Goal: Task Accomplishment & Management: Use online tool/utility

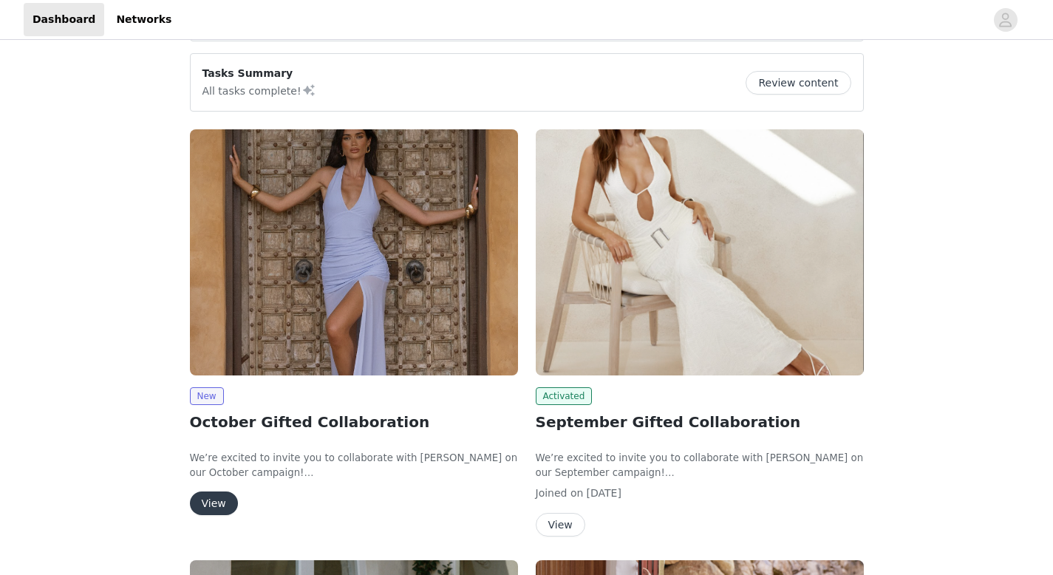
scroll to position [384, 0]
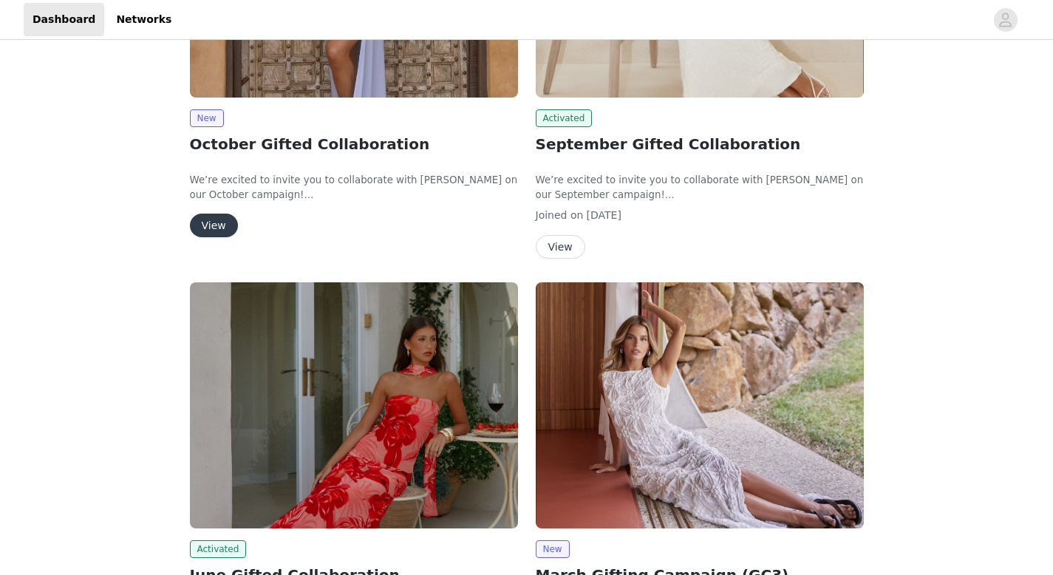
click at [212, 223] on button "View" at bounding box center [214, 225] width 48 height 24
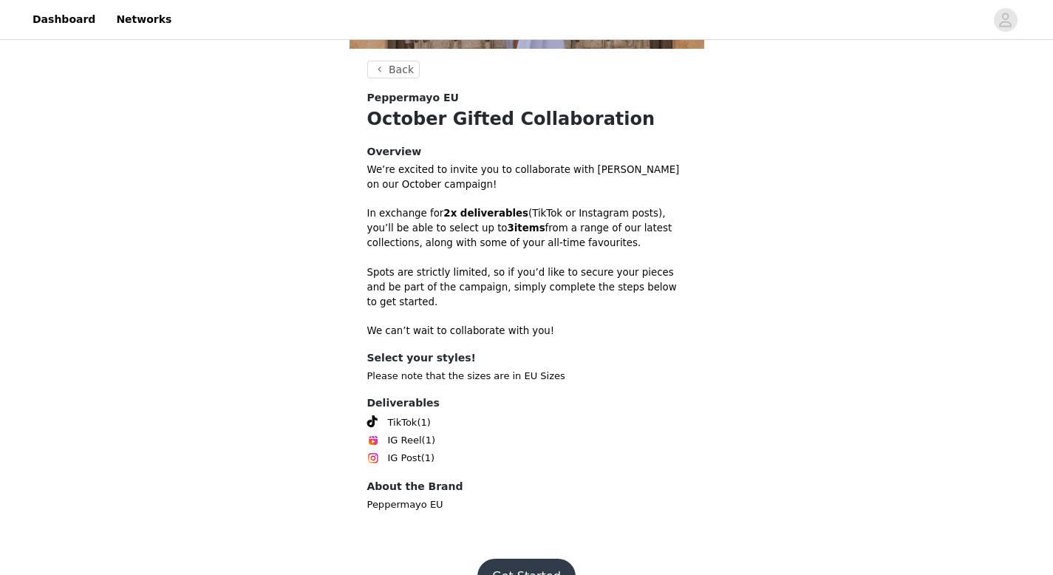
scroll to position [370, 0]
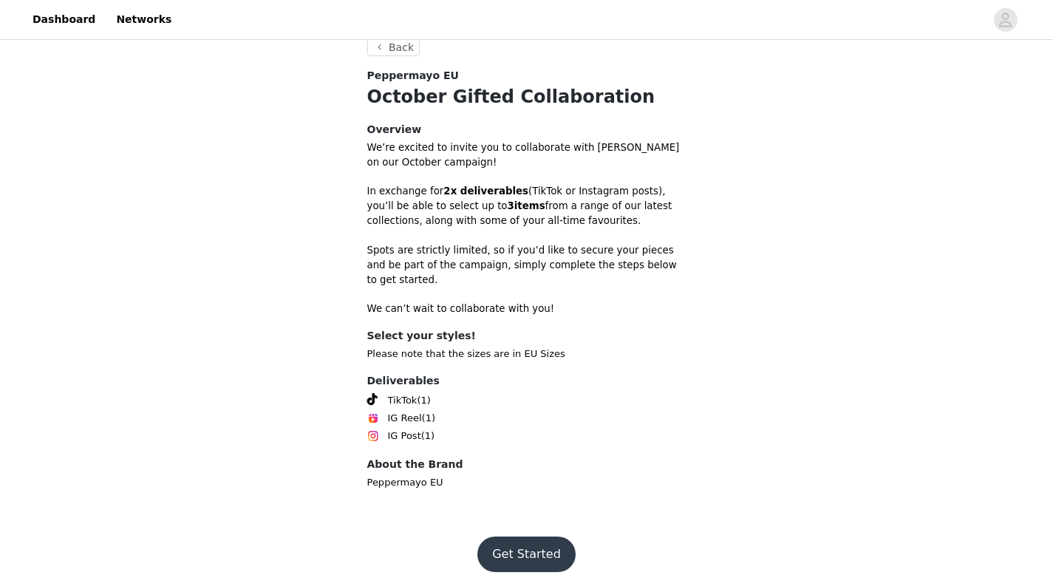
click at [526, 545] on button "Get Started" at bounding box center [526, 553] width 98 height 35
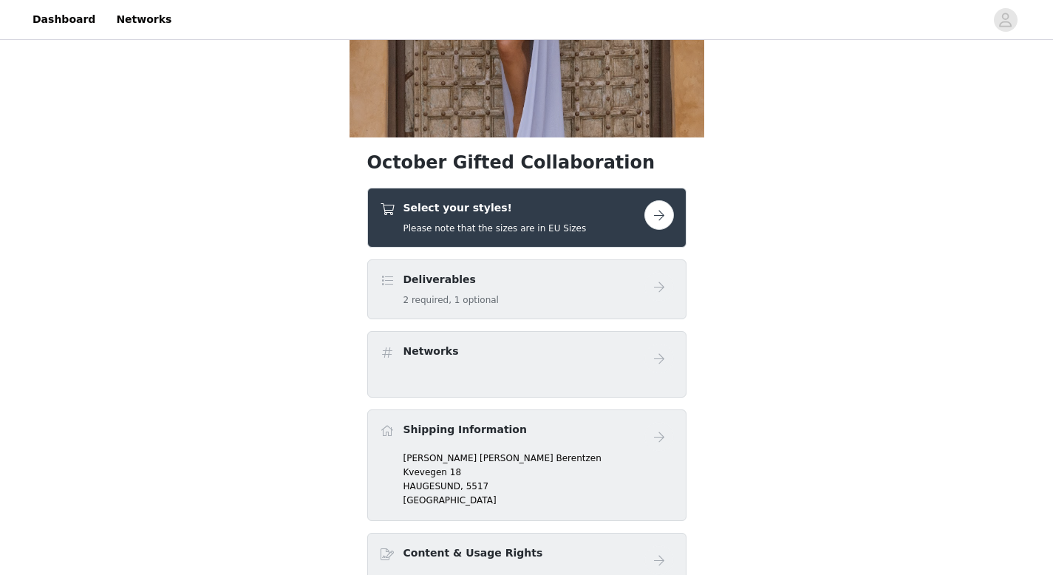
scroll to position [289, 0]
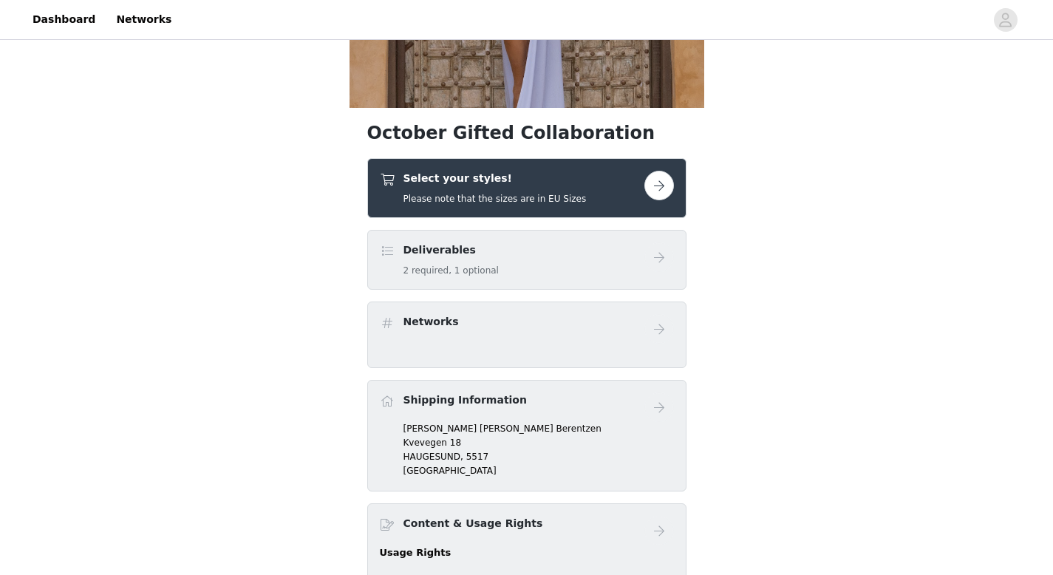
click at [655, 184] on button "button" at bounding box center [659, 186] width 30 height 30
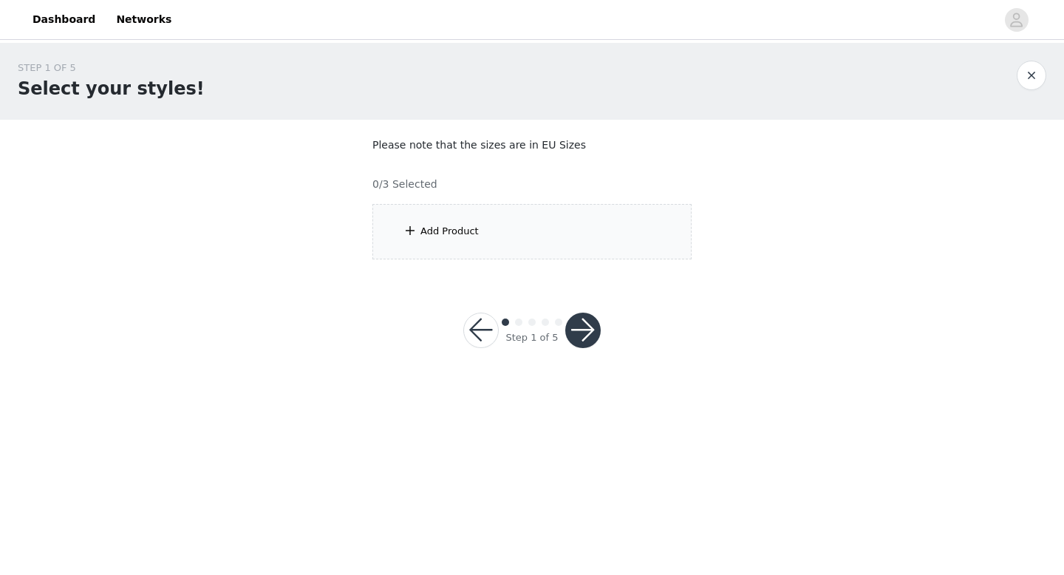
click at [584, 329] on button "button" at bounding box center [582, 329] width 35 height 35
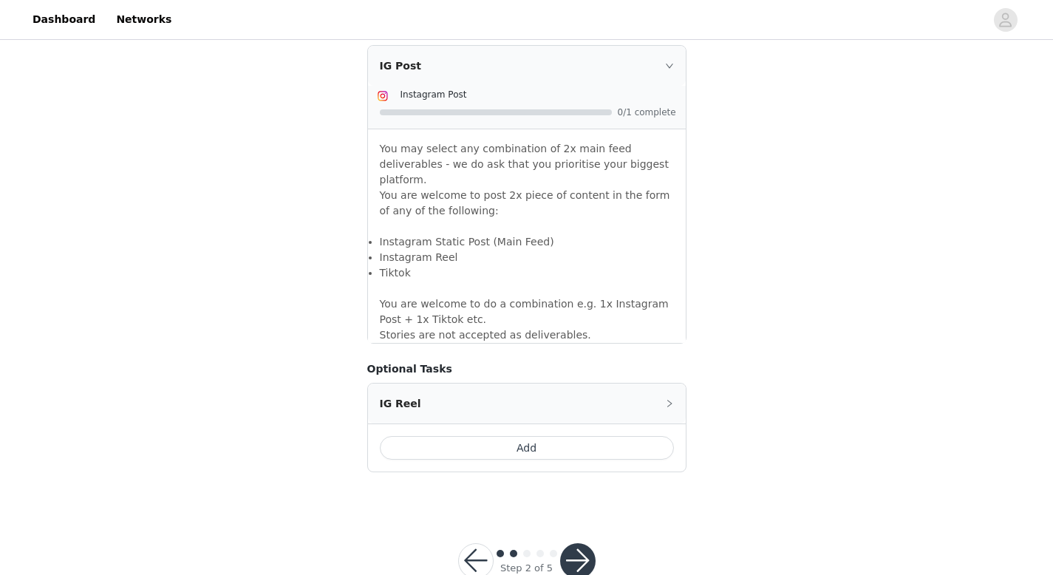
scroll to position [1285, 0]
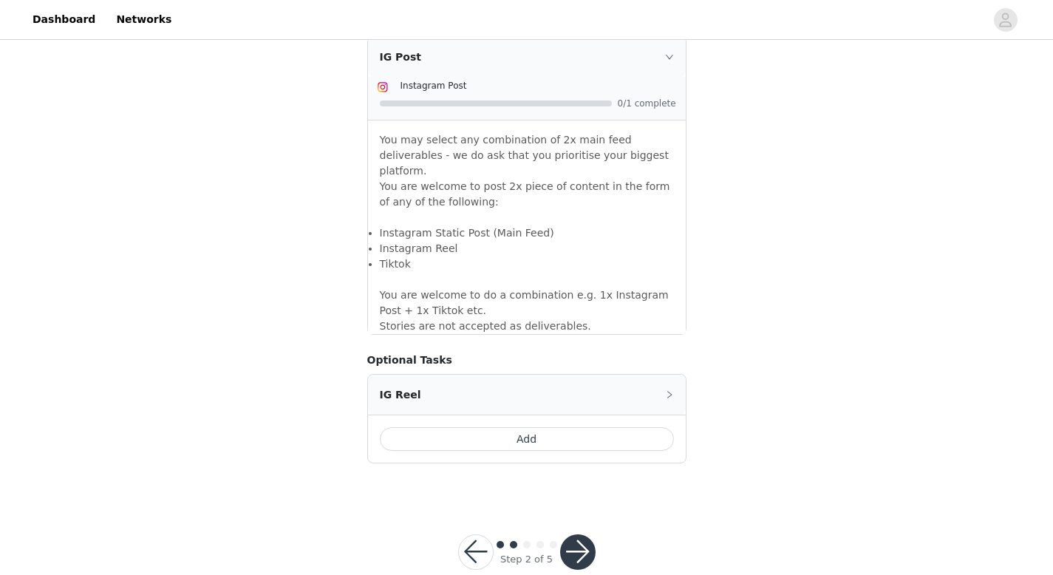
click at [579, 534] on button "button" at bounding box center [577, 551] width 35 height 35
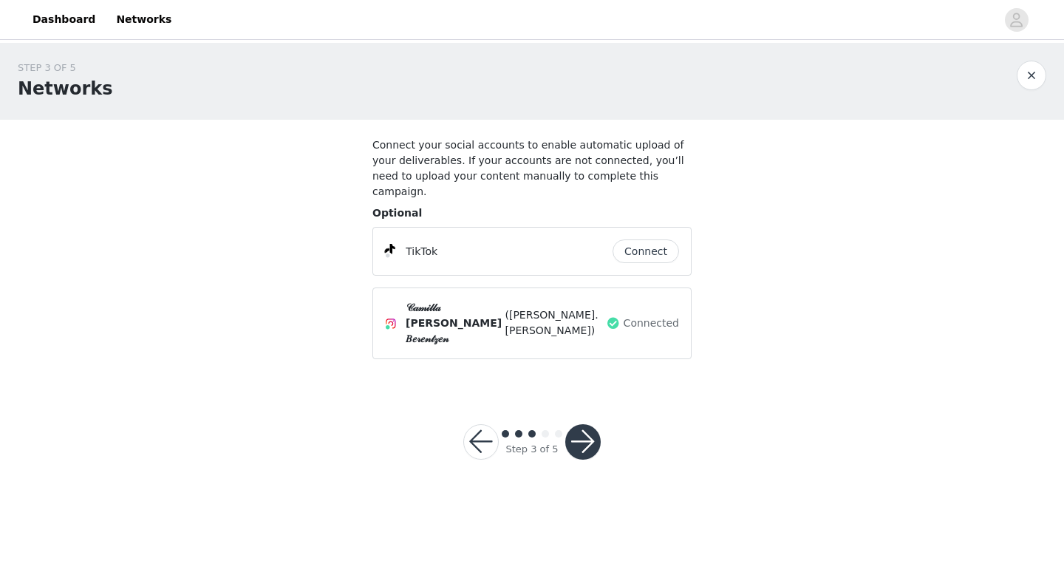
click at [587, 424] on button "button" at bounding box center [582, 441] width 35 height 35
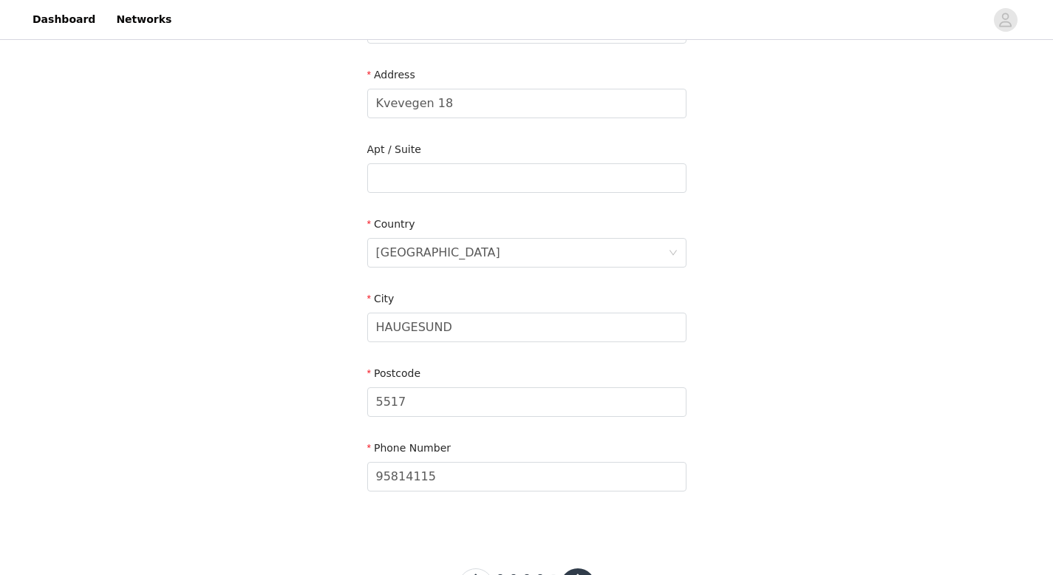
scroll to position [389, 0]
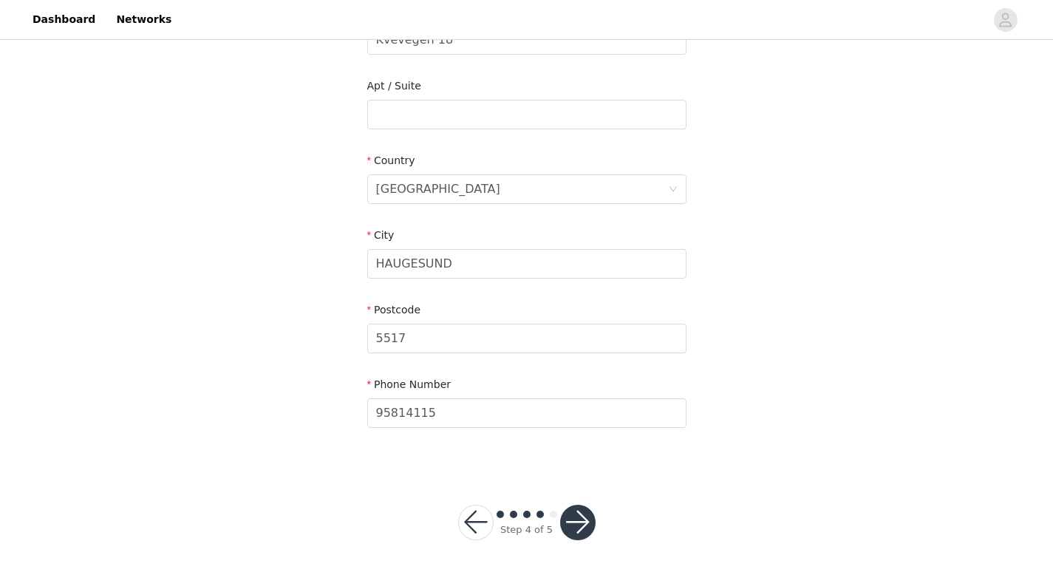
click at [472, 521] on button "button" at bounding box center [475, 522] width 35 height 35
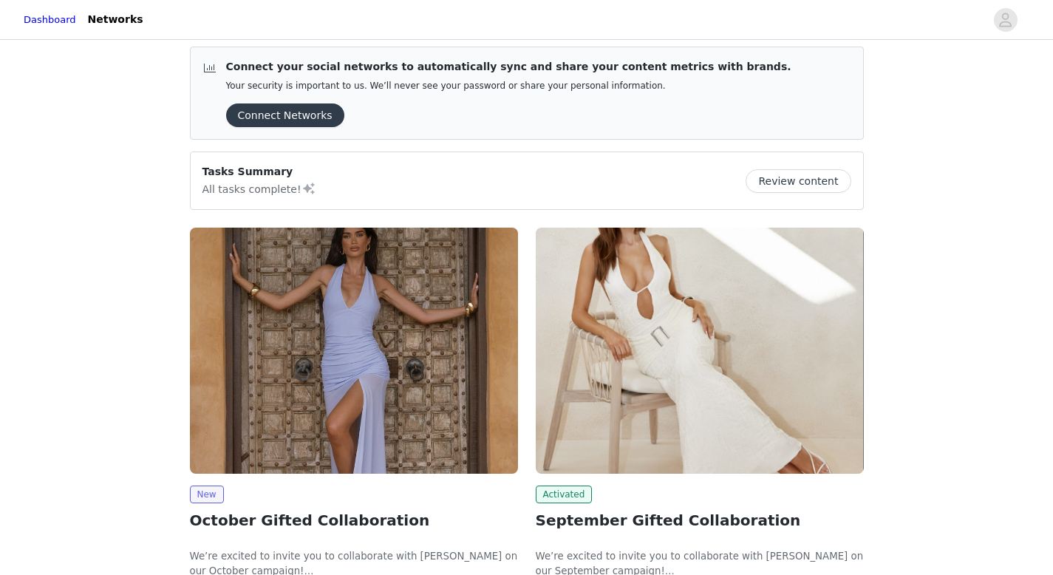
scroll to position [287, 0]
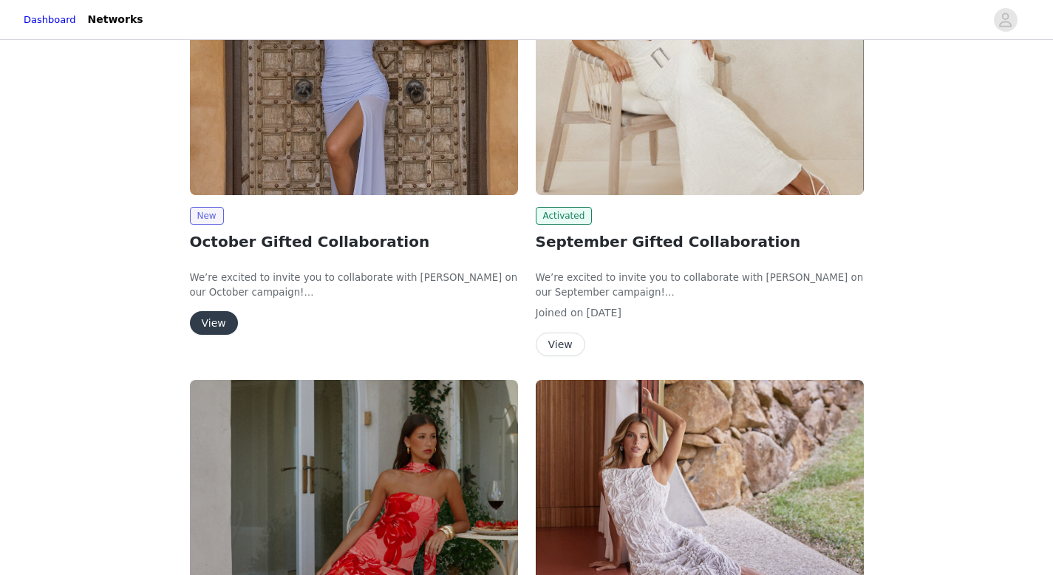
click at [219, 319] on button "View" at bounding box center [214, 323] width 48 height 24
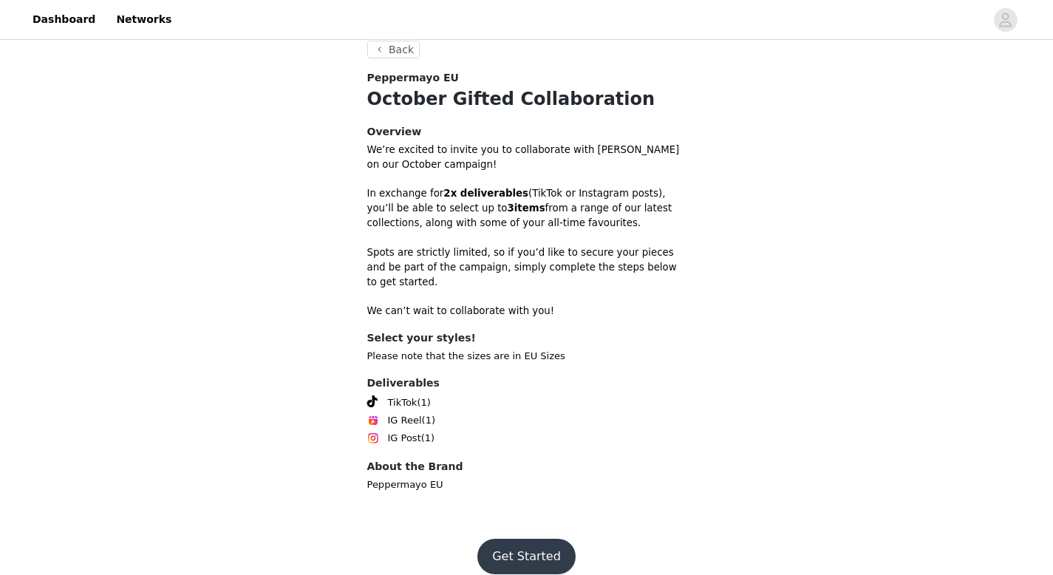
scroll to position [370, 0]
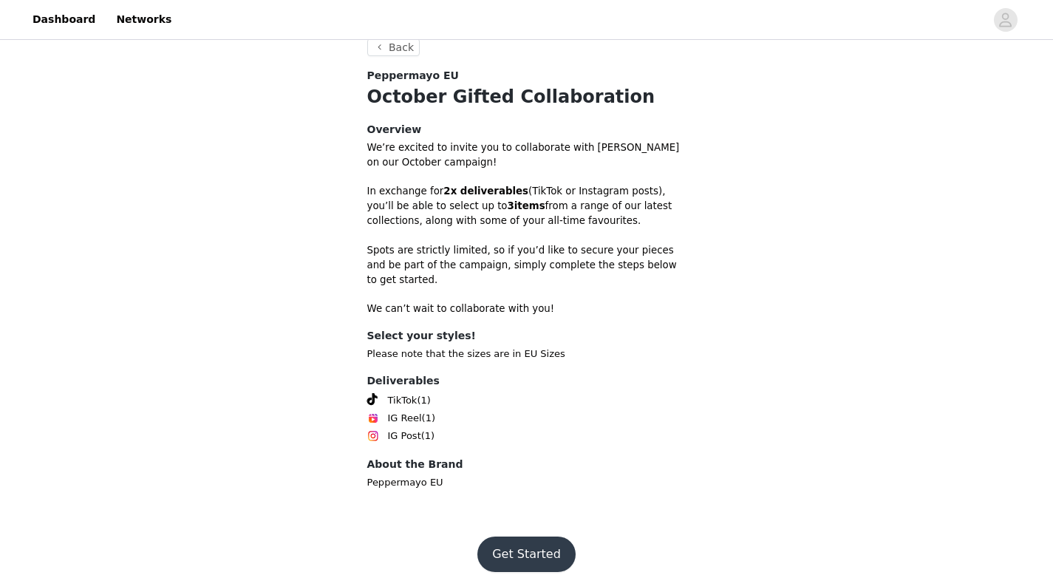
click at [536, 541] on button "Get Started" at bounding box center [526, 553] width 98 height 35
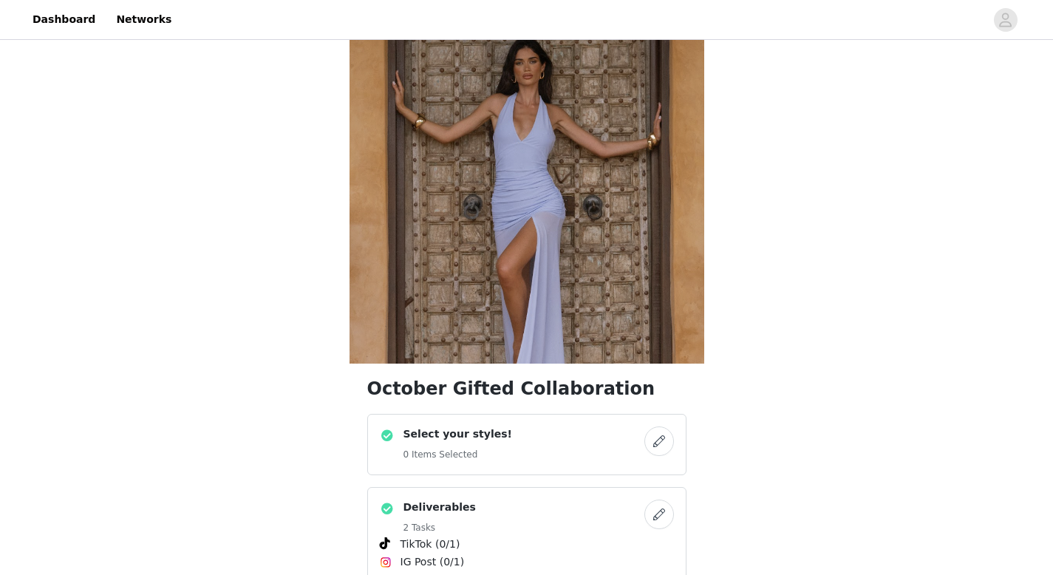
scroll to position [109, 0]
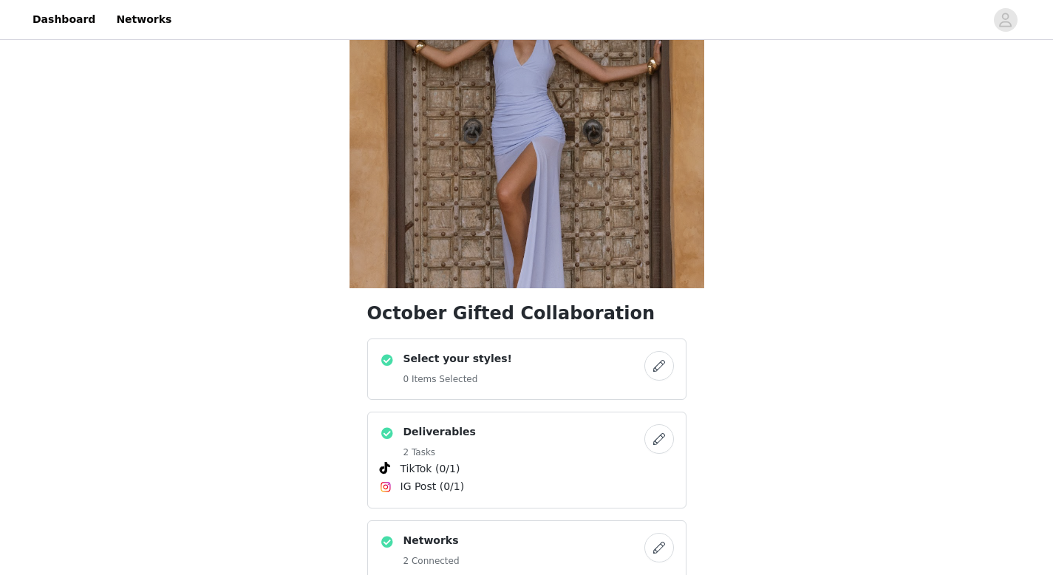
click at [655, 365] on button "button" at bounding box center [659, 366] width 30 height 30
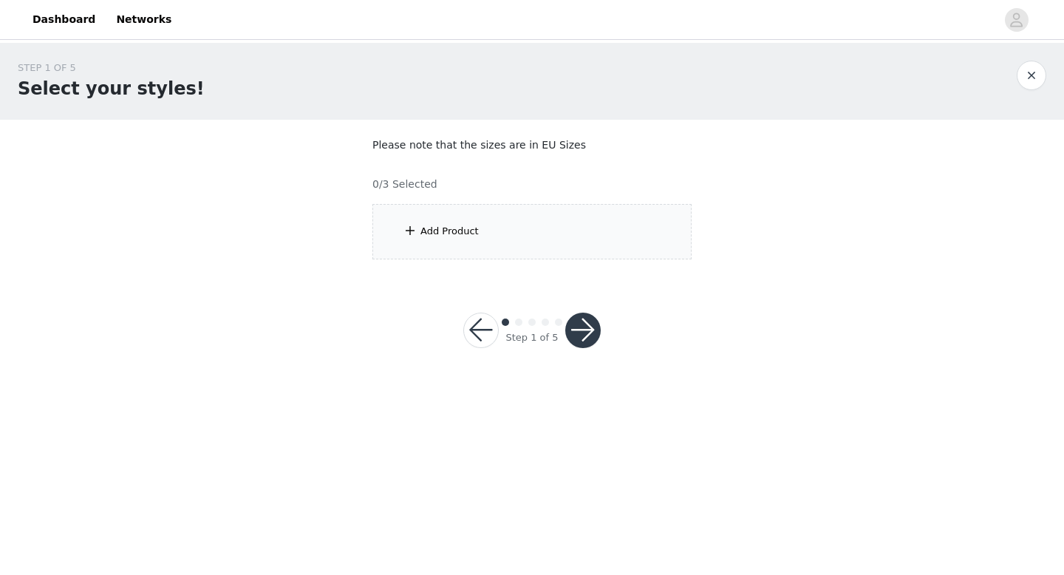
click at [465, 228] on div "Add Product" at bounding box center [449, 231] width 58 height 15
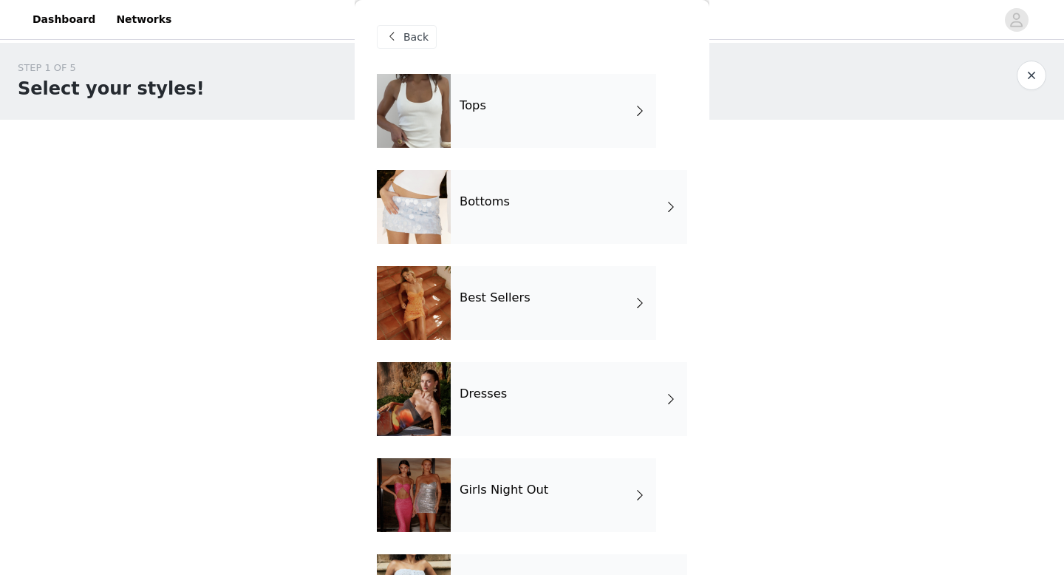
scroll to position [171, 0]
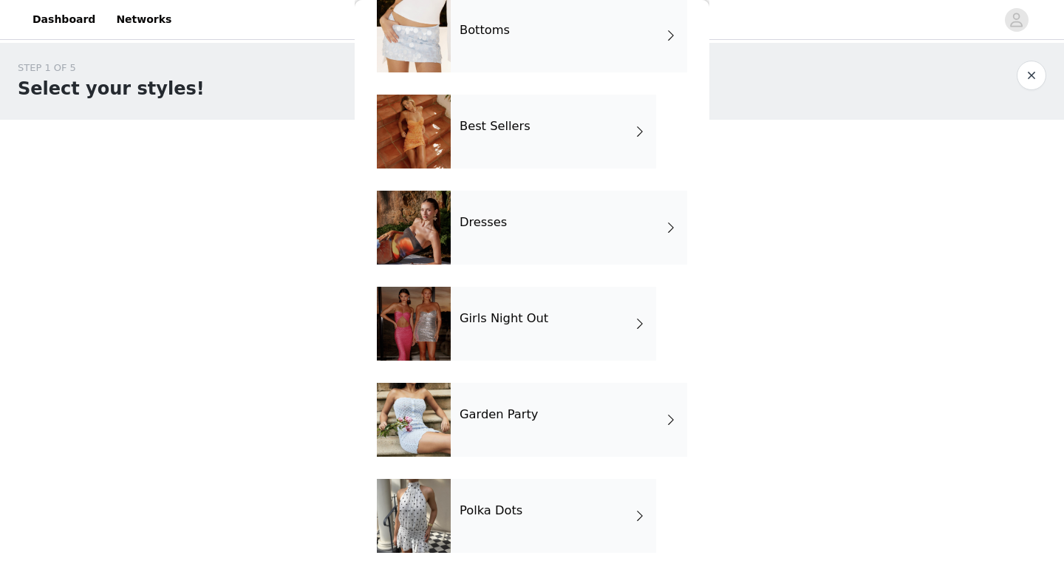
click at [509, 505] on h4 "Polka Dots" at bounding box center [490, 510] width 63 height 13
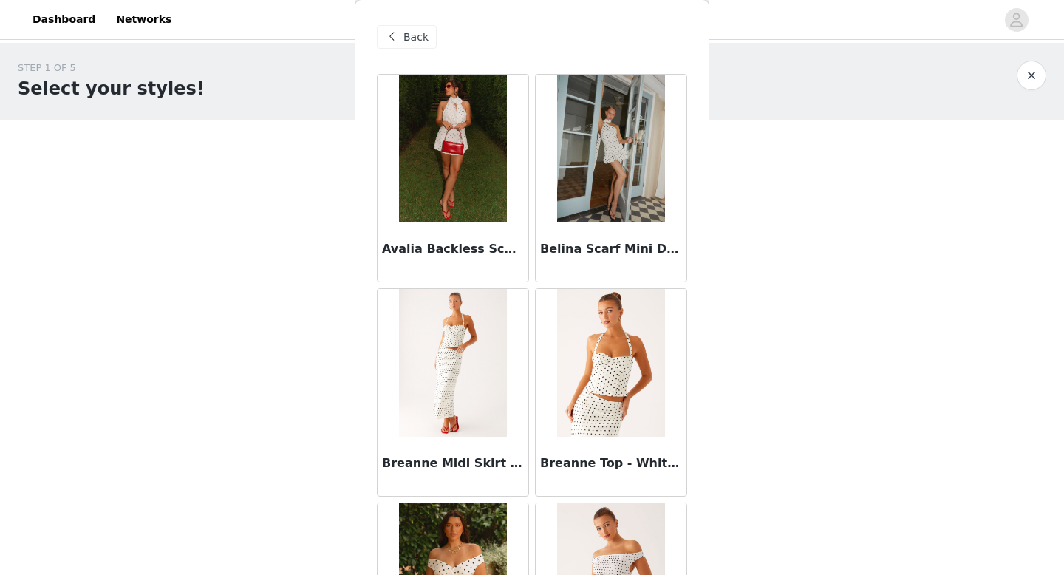
scroll to position [3, 0]
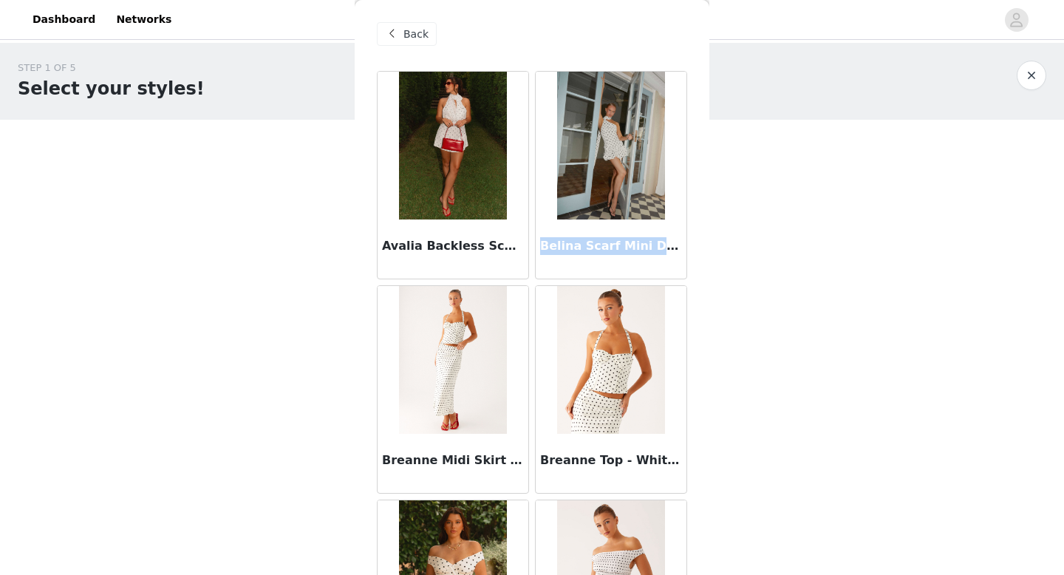
drag, startPoint x: 536, startPoint y: 245, endPoint x: 688, endPoint y: 247, distance: 152.9
click at [688, 247] on div "Back Avalia Backless Scarf Mini Dress - White Polka Dot Belina Scarf Mini Dress…" at bounding box center [532, 287] width 355 height 575
copy h3 "Belina Scarf Mini Dress - W"
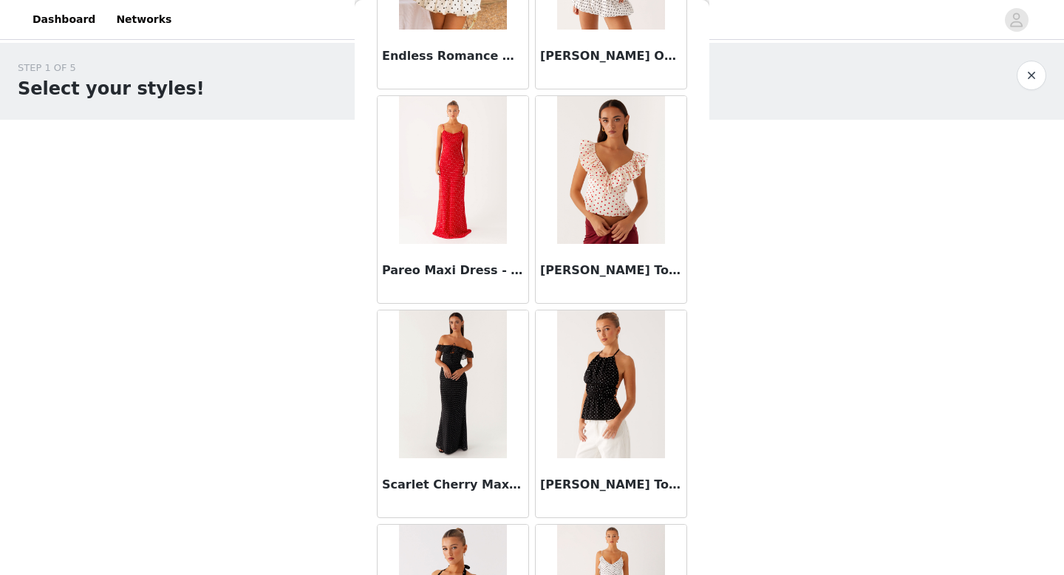
scroll to position [782, 0]
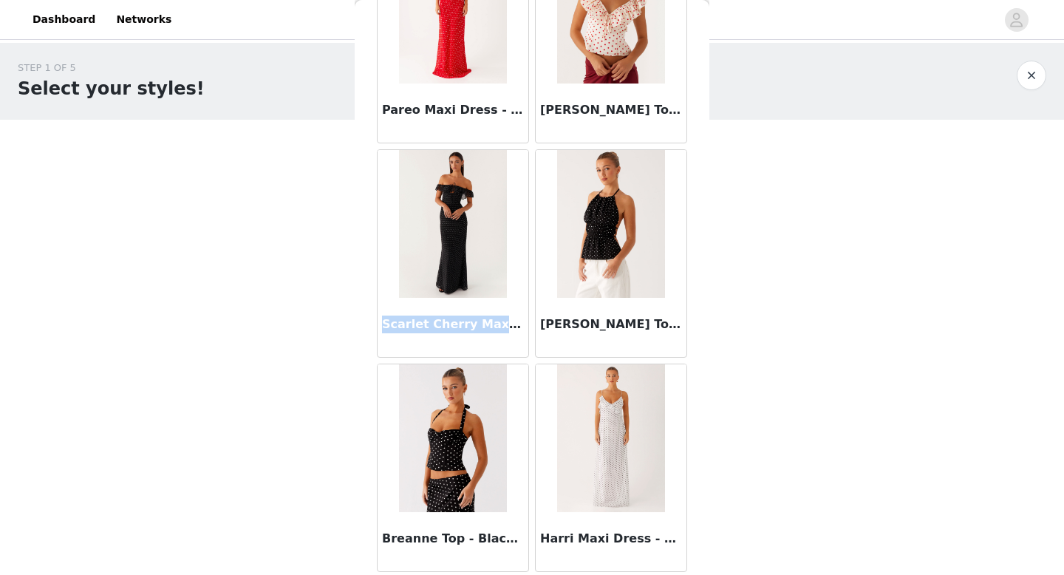
drag, startPoint x: 383, startPoint y: 322, endPoint x: 502, endPoint y: 321, distance: 118.9
click at [502, 321] on h3 "Scarlet Cherry Maxi Dress - Black Polka Dot" at bounding box center [453, 324] width 142 height 18
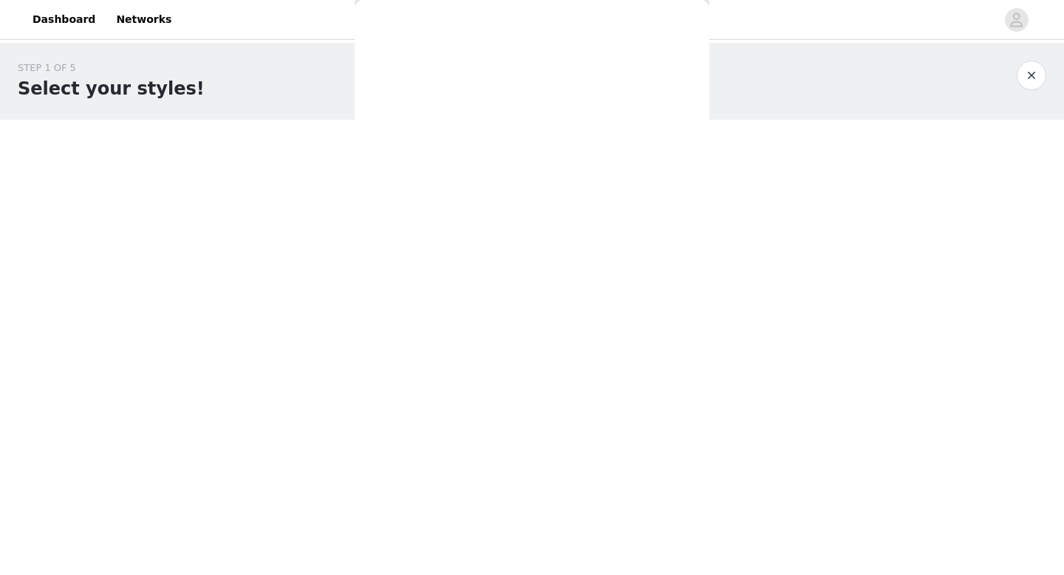
click at [502, 321] on div "Back Avalia Backless Scarf Mini Dress - White Polka Dot Belina Scarf Mini Dress…" at bounding box center [532, 287] width 355 height 575
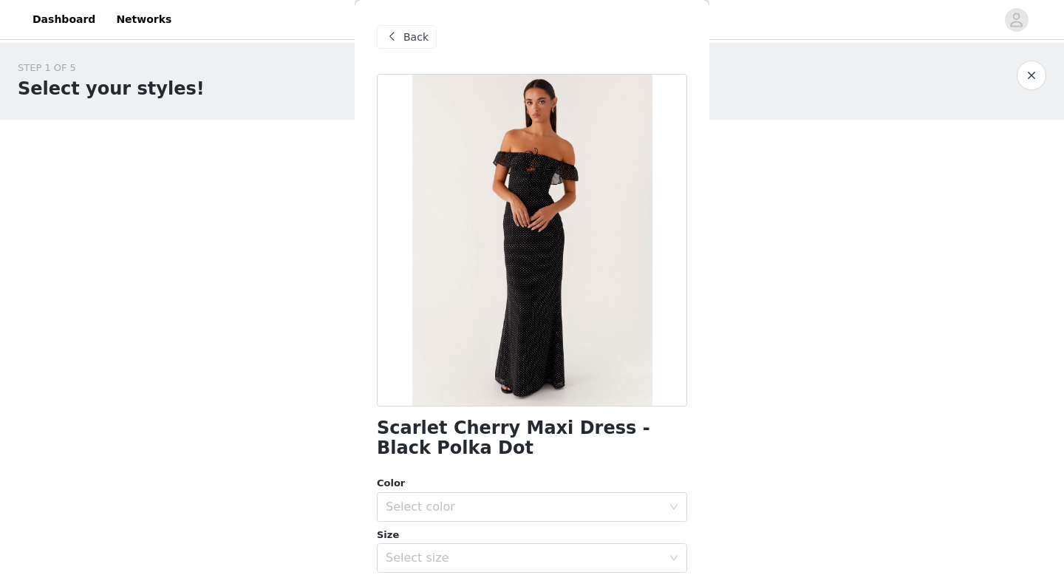
click at [411, 34] on span "Back" at bounding box center [415, 38] width 25 height 16
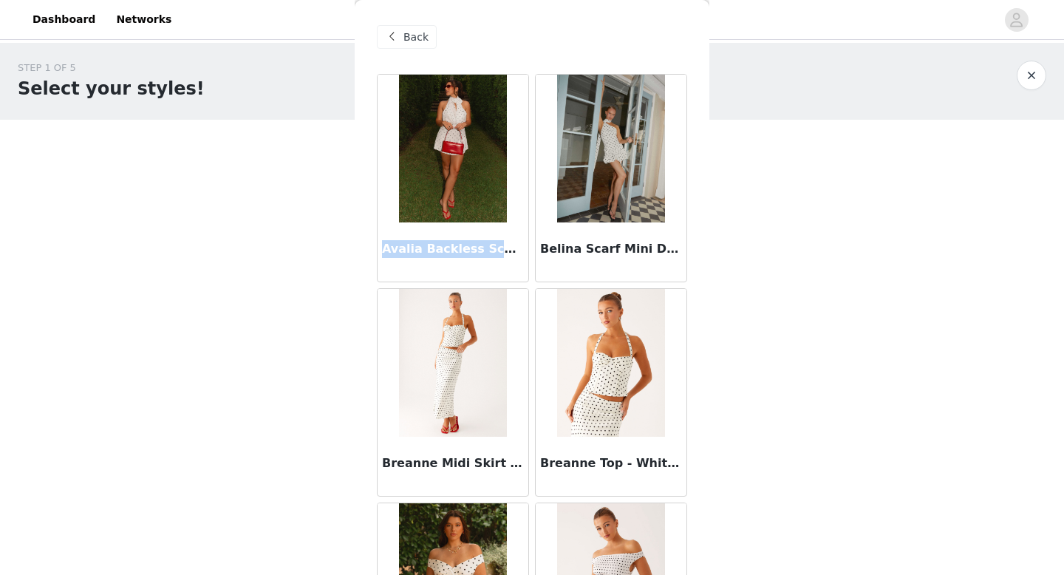
drag, startPoint x: 383, startPoint y: 247, endPoint x: 502, endPoint y: 244, distance: 118.2
click at [502, 247] on h3 "Avalia Backless Scarf Mini Dress - White Polka Dot" at bounding box center [453, 249] width 142 height 18
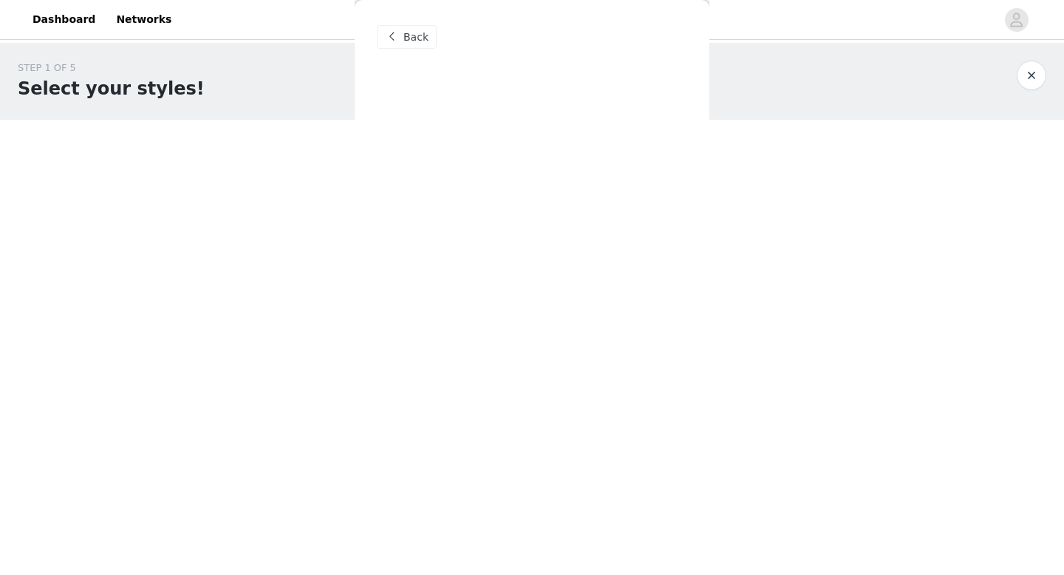
copy h3 "Avalia Backless Scarf"
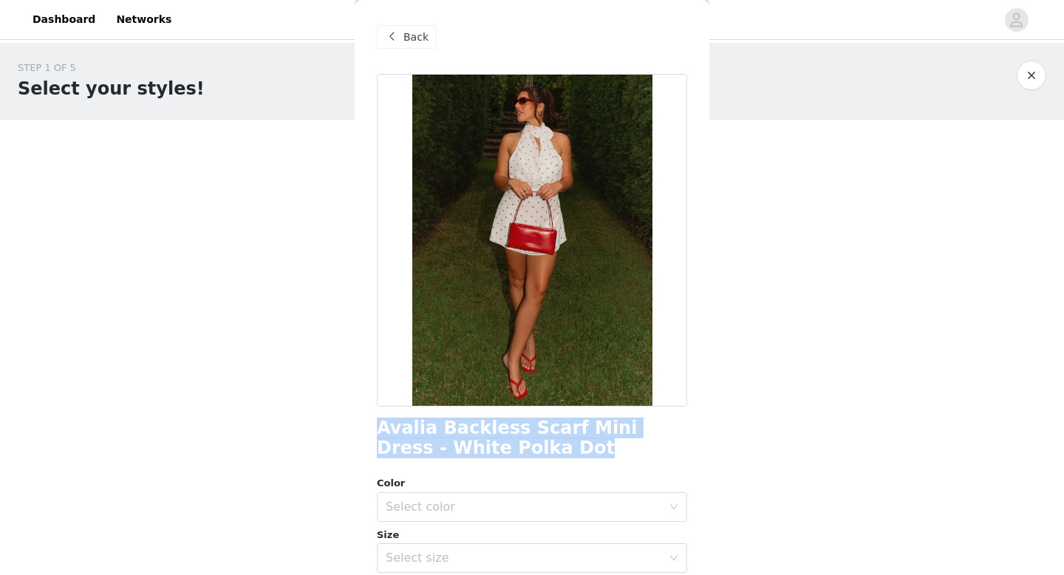
drag, startPoint x: 519, startPoint y: 444, endPoint x: 382, endPoint y: 417, distance: 140.1
click at [377, 423] on h1 "Avalia Backless Scarf Mini Dress - White Polka Dot" at bounding box center [532, 438] width 310 height 40
copy h1 "Avalia Backless Scarf Mini Dress - White Polka Dot"
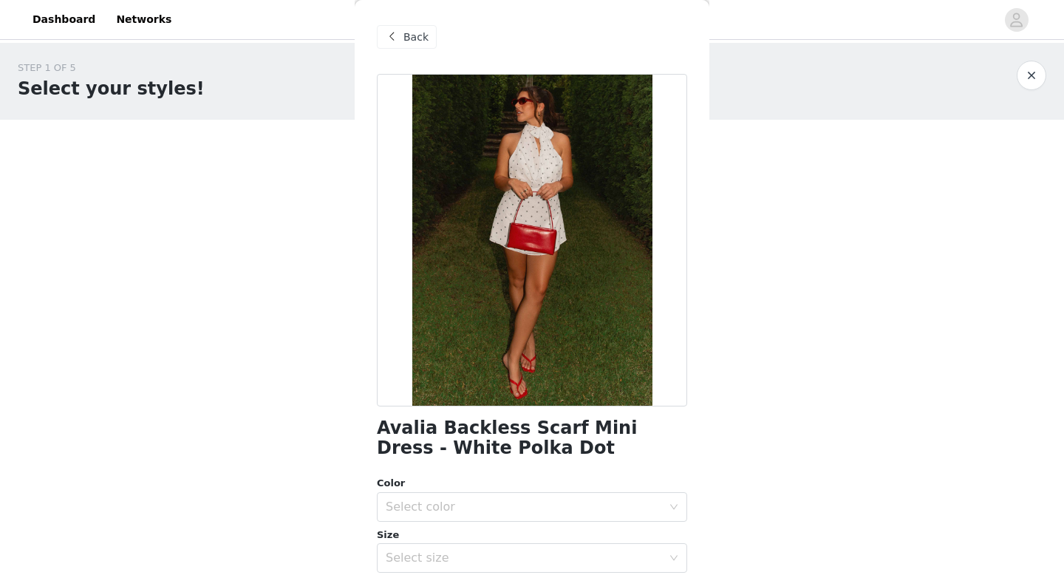
click at [401, 36] on div "Back" at bounding box center [407, 37] width 60 height 24
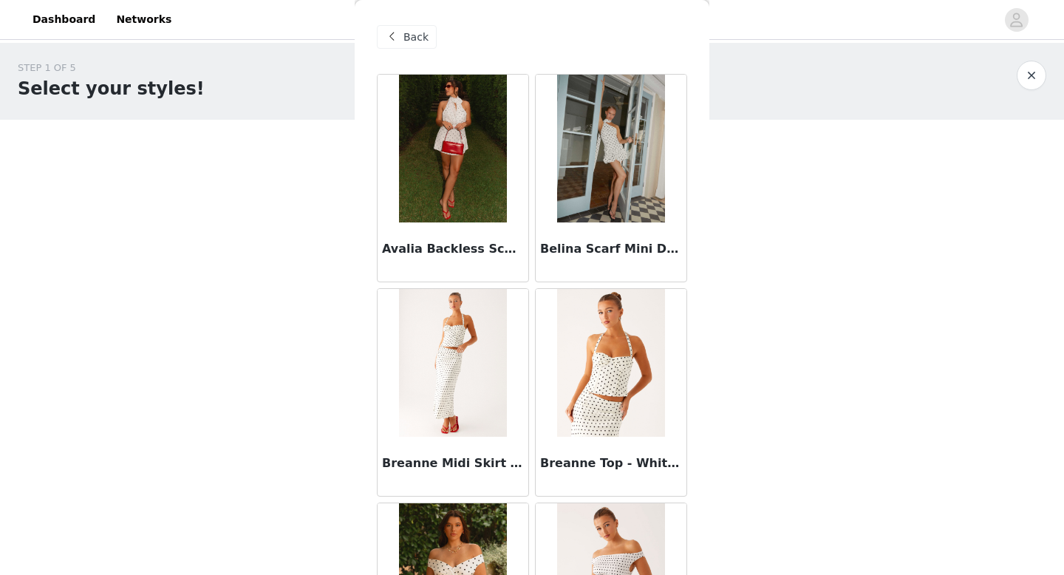
click at [408, 35] on span "Back" at bounding box center [415, 38] width 25 height 16
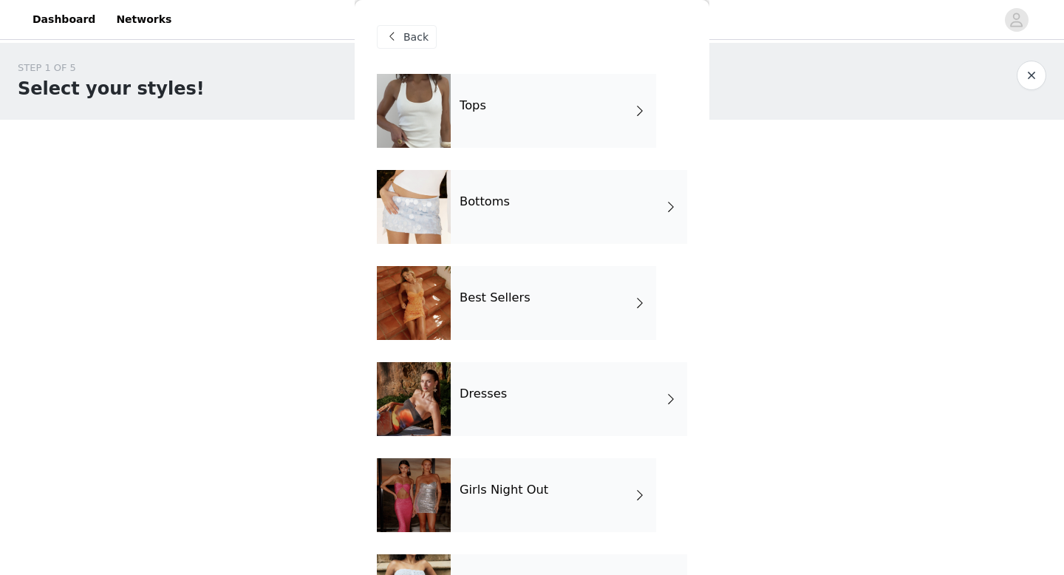
scroll to position [171, 0]
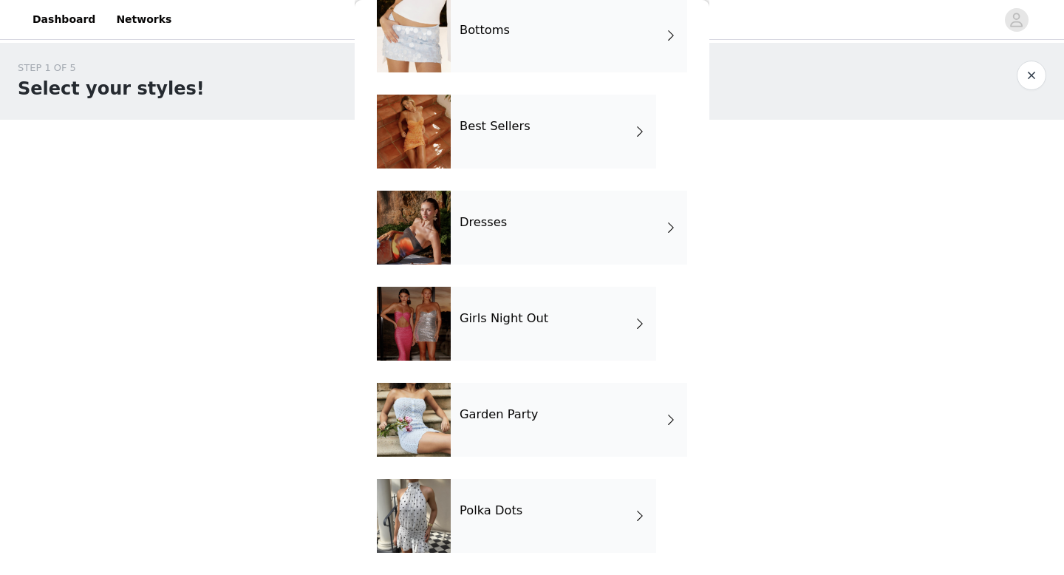
click at [513, 415] on h4 "Garden Party" at bounding box center [498, 414] width 78 height 13
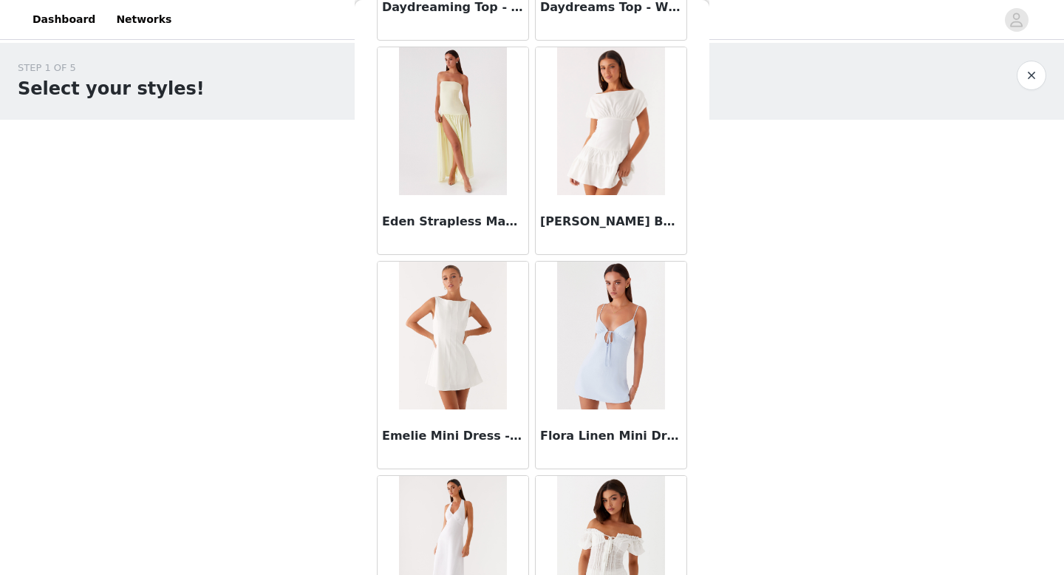
scroll to position [1686, 0]
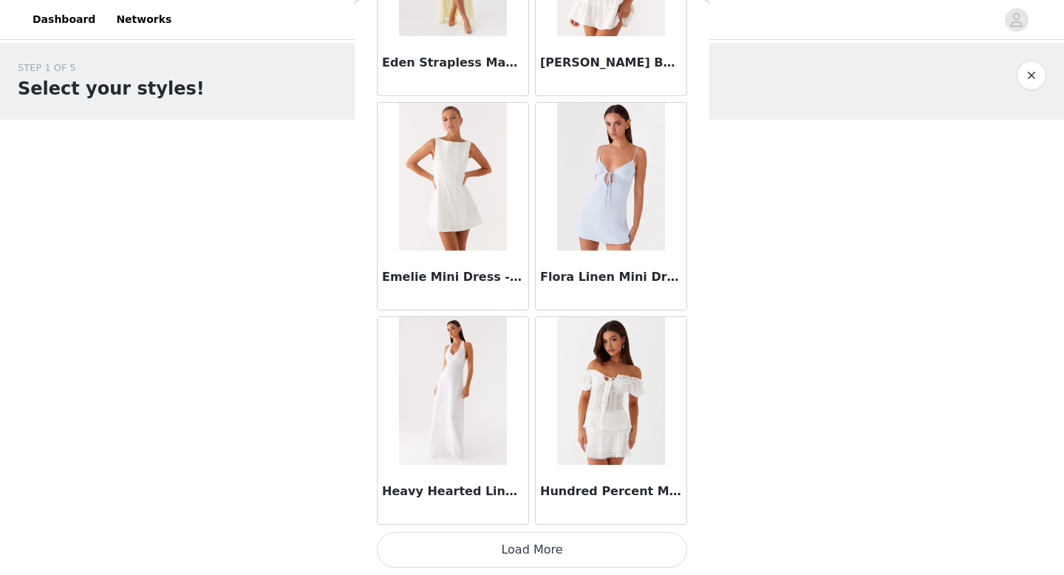
click at [537, 546] on button "Load More" at bounding box center [532, 549] width 310 height 35
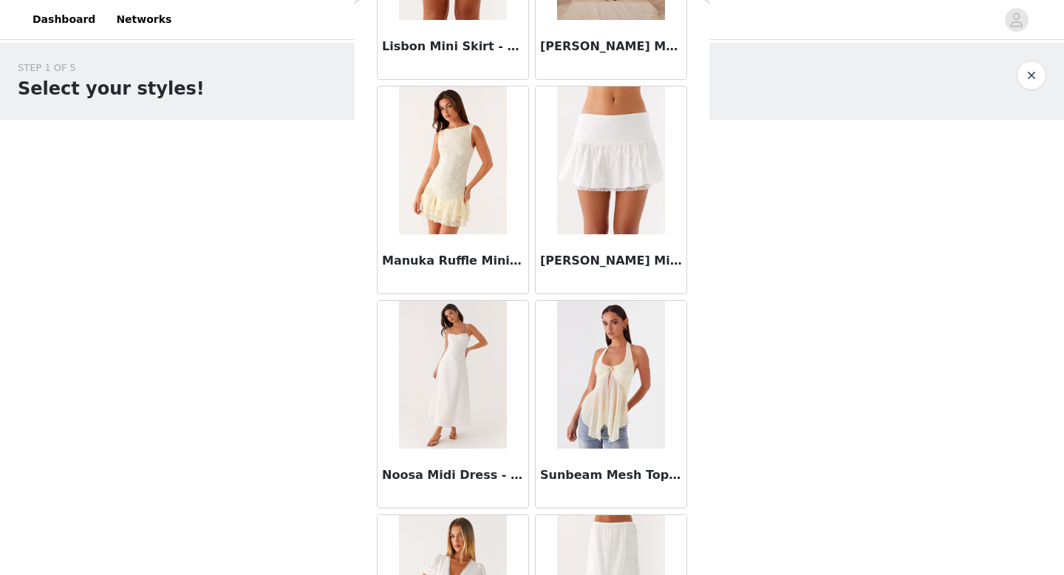
scroll to position [2781, 0]
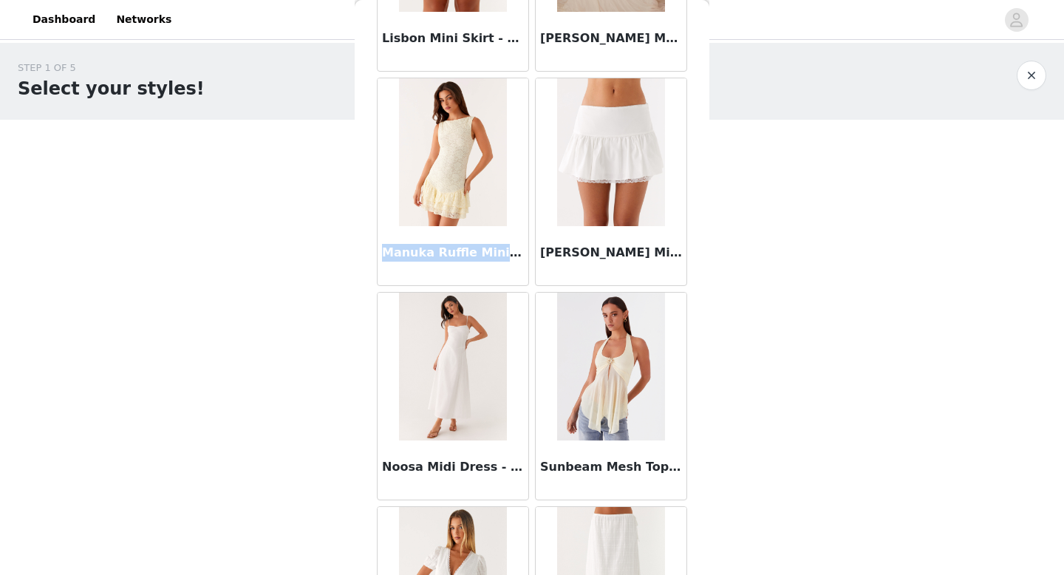
drag, startPoint x: 386, startPoint y: 250, endPoint x: 496, endPoint y: 250, distance: 109.3
click at [496, 250] on h3 "Manuka Ruffle Mini Dress - Yellow" at bounding box center [453, 253] width 142 height 18
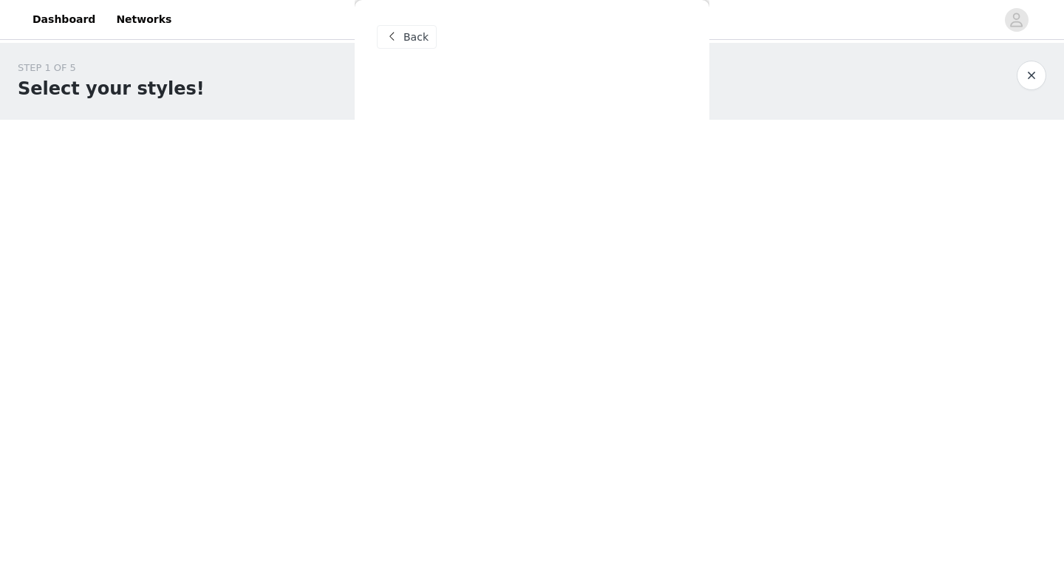
scroll to position [0, 0]
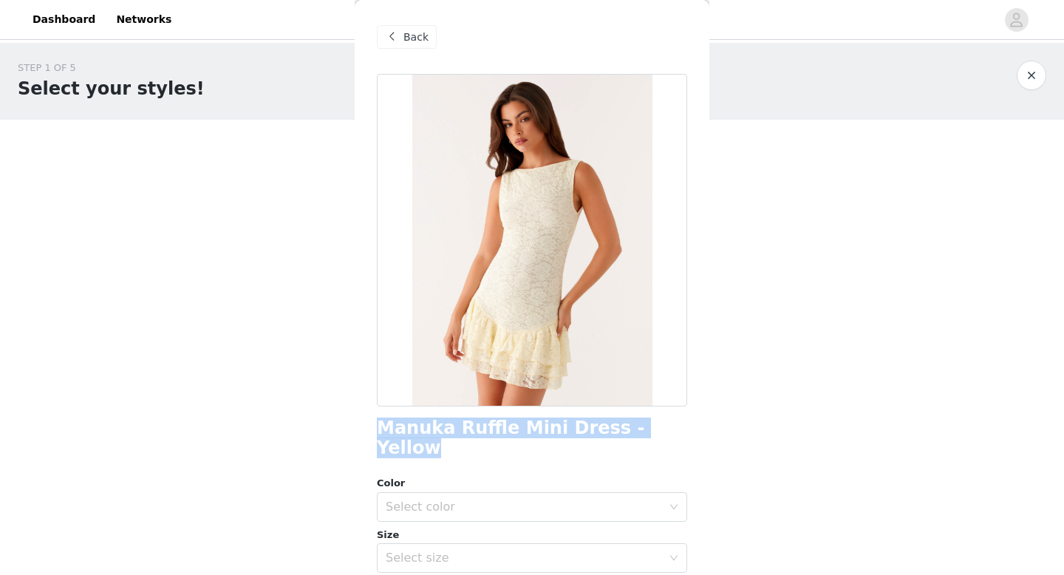
drag, startPoint x: 655, startPoint y: 427, endPoint x: 371, endPoint y: 425, distance: 284.4
click at [371, 425] on div "Back Manuka Ruffle Mini Dress - Yellow Color Select color Size Select size Pepp…" at bounding box center [532, 287] width 355 height 575
copy h1 "Manuka Ruffle Mini Dress - Yellow"
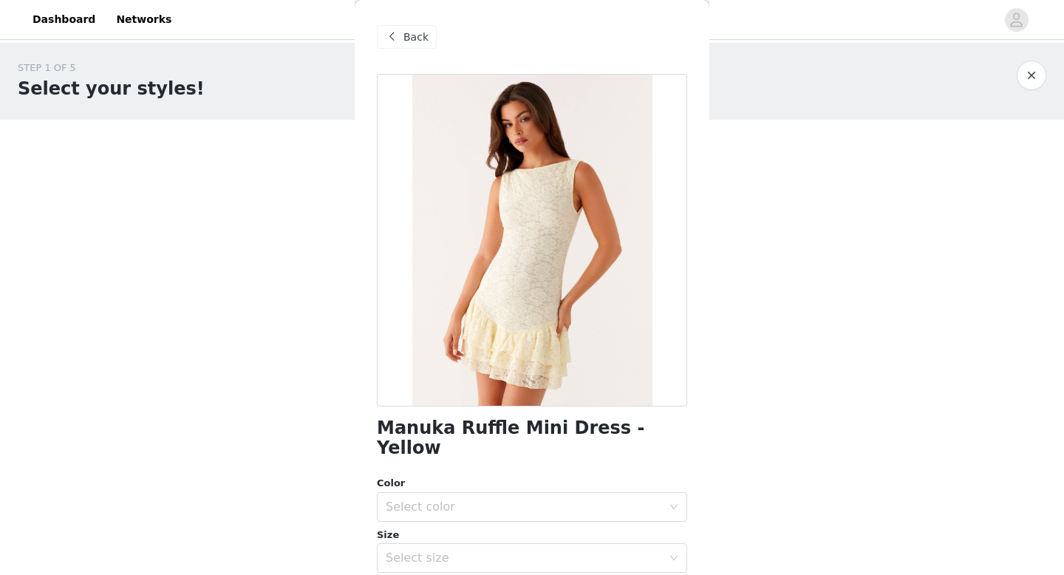
click at [410, 33] on span "Back" at bounding box center [415, 38] width 25 height 16
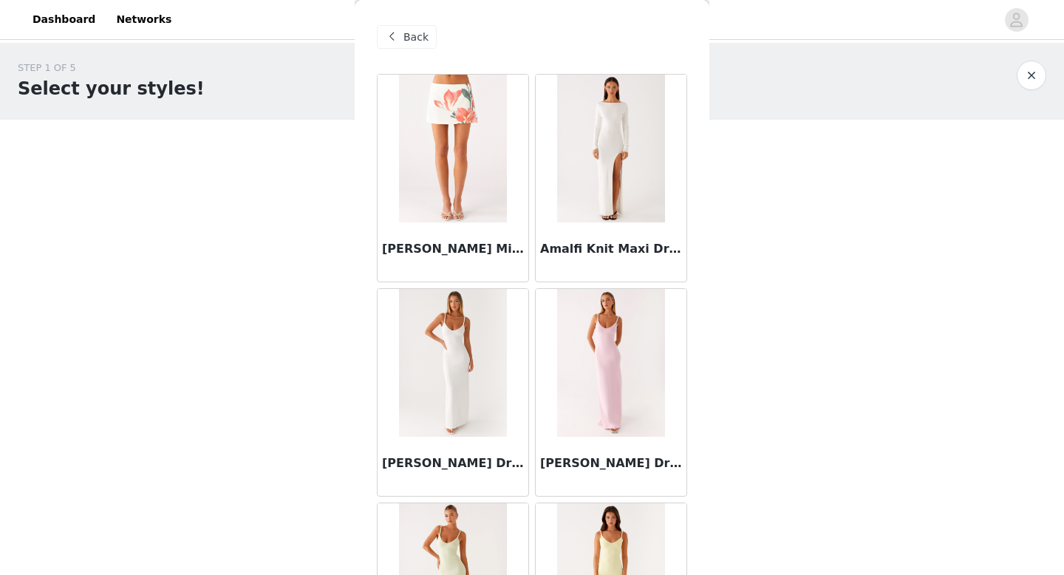
click at [416, 36] on span "Back" at bounding box center [415, 38] width 25 height 16
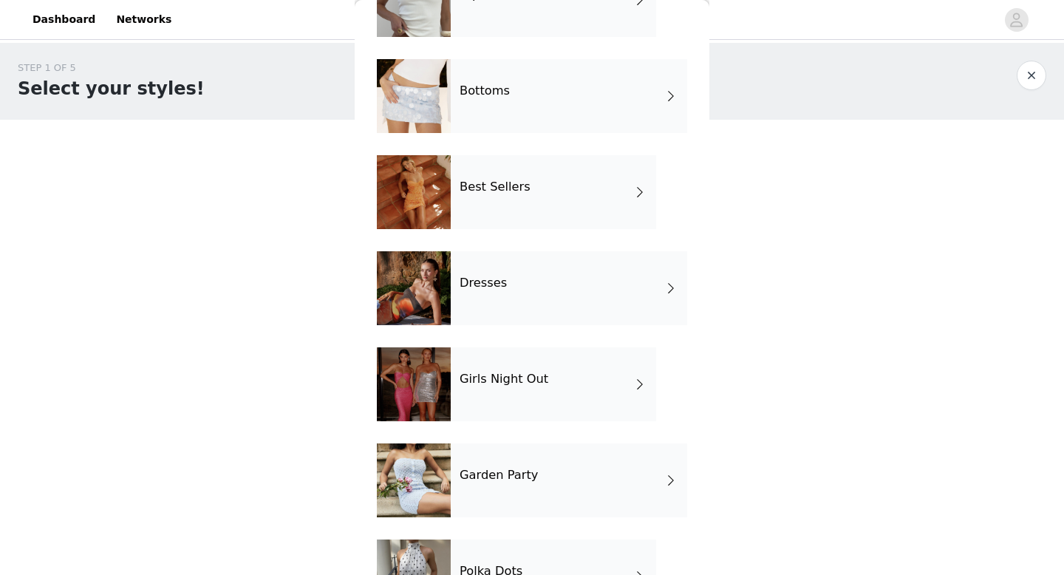
scroll to position [171, 0]
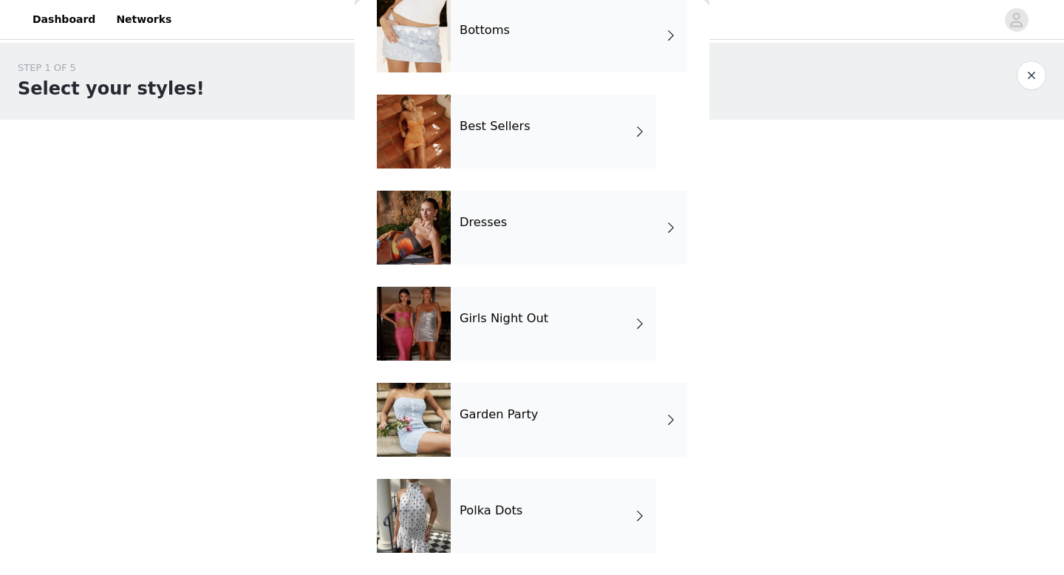
click at [499, 314] on h4 "Girls Night Out" at bounding box center [503, 318] width 89 height 13
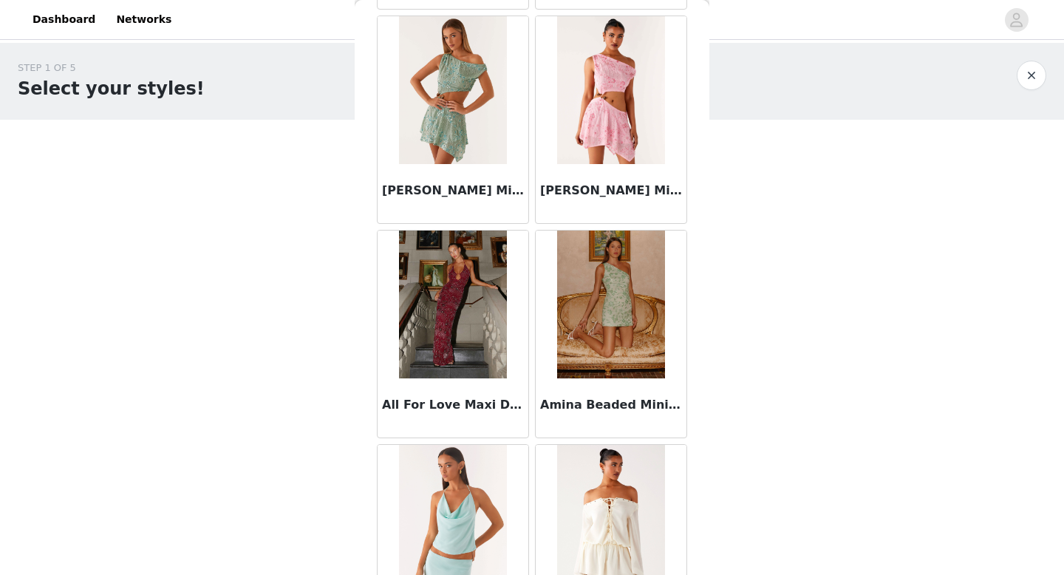
scroll to position [488, 0]
click at [471, 329] on img at bounding box center [452, 304] width 107 height 148
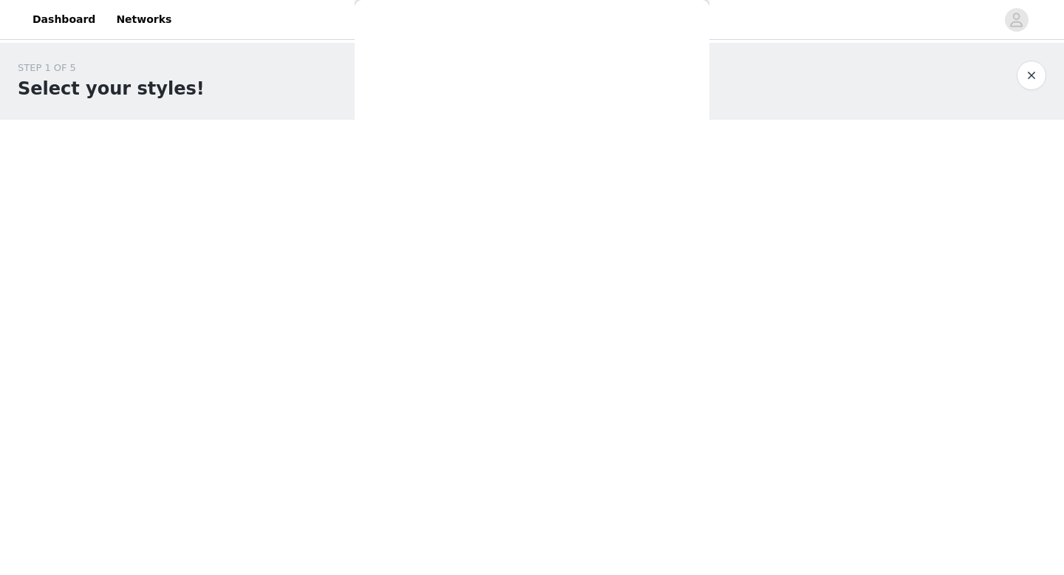
scroll to position [0, 0]
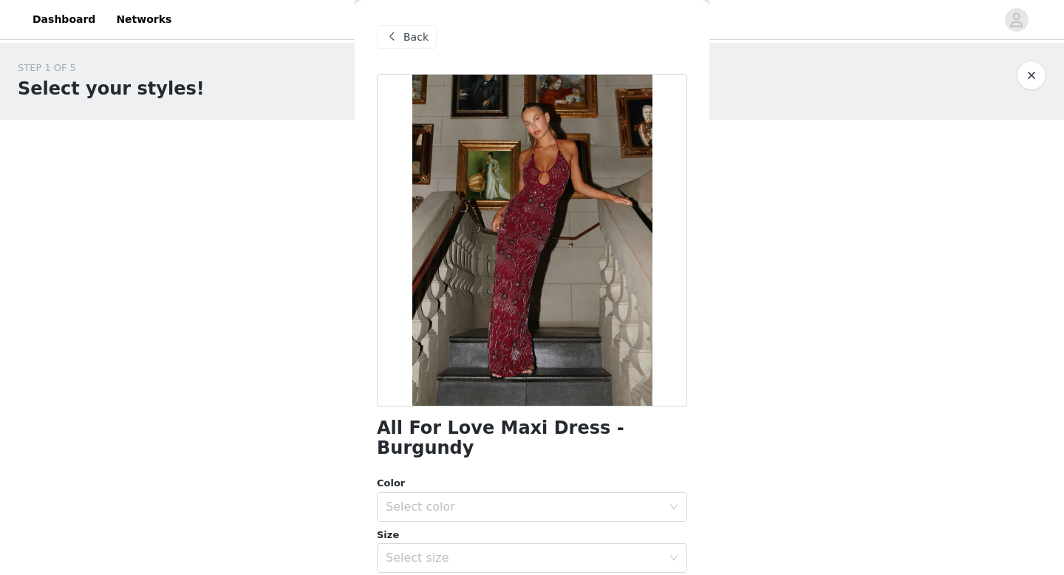
click at [418, 34] on span "Back" at bounding box center [415, 38] width 25 height 16
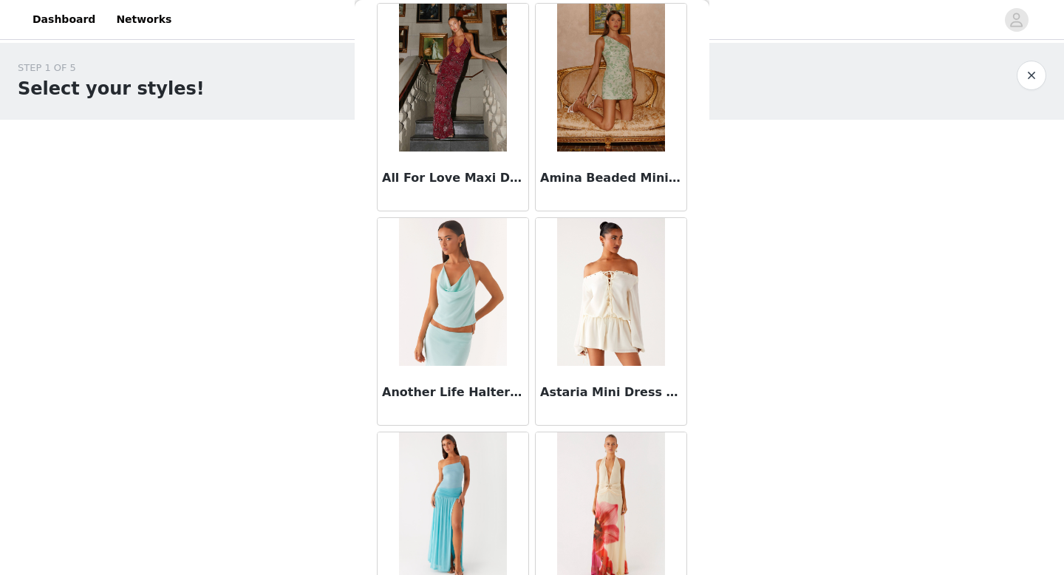
scroll to position [714, 0]
click at [614, 291] on img at bounding box center [611, 292] width 108 height 148
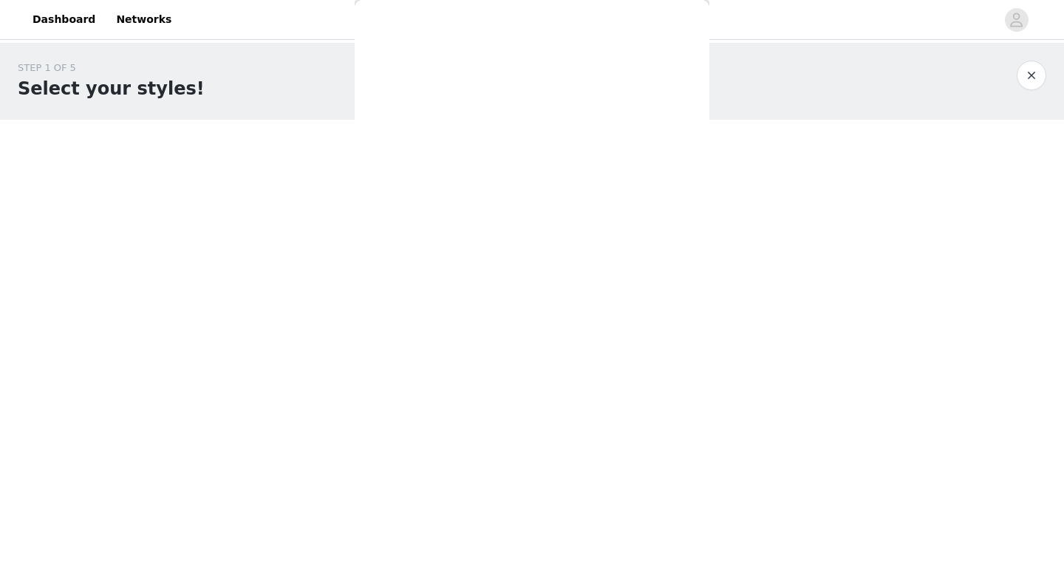
scroll to position [0, 0]
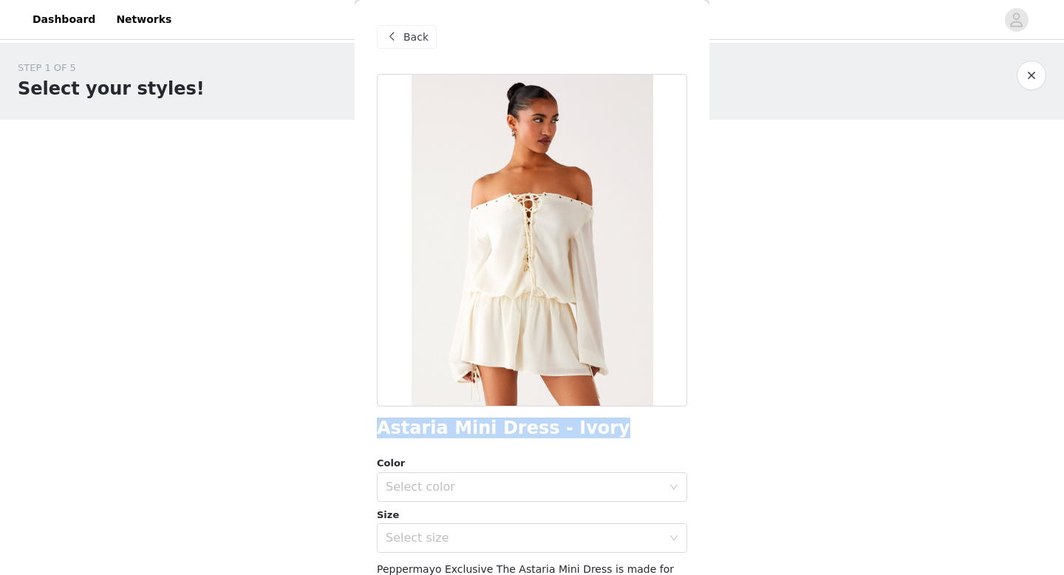
drag, startPoint x: 380, startPoint y: 427, endPoint x: 561, endPoint y: 402, distance: 182.7
click at [582, 428] on div "Astaria Mini Dress - Ivory" at bounding box center [532, 428] width 310 height 20
copy h1 "Astaria Mini Dress - Ivory"
click at [414, 36] on span "Back" at bounding box center [415, 38] width 25 height 16
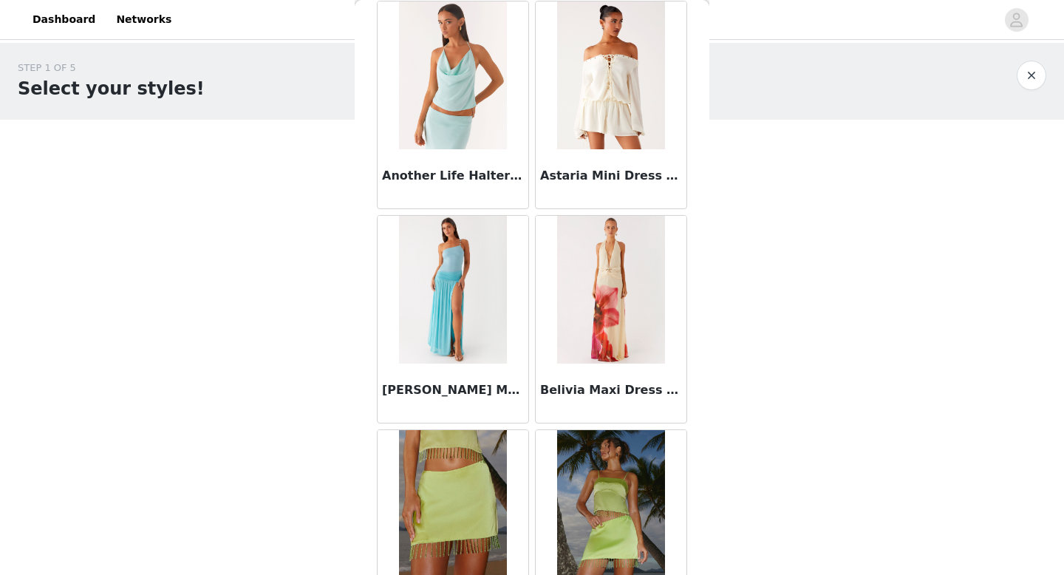
scroll to position [962, 0]
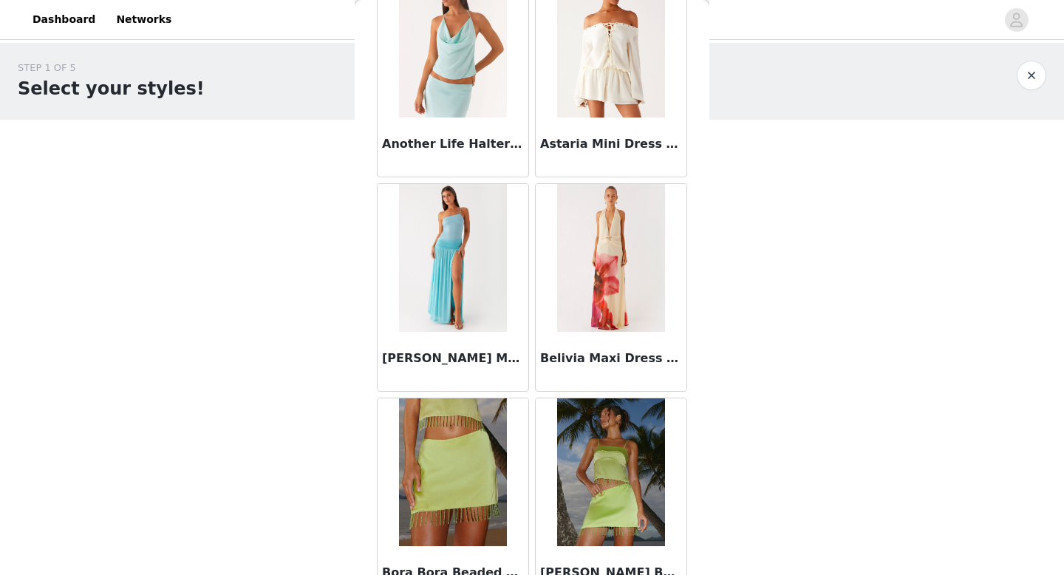
click at [471, 259] on img at bounding box center [452, 258] width 107 height 148
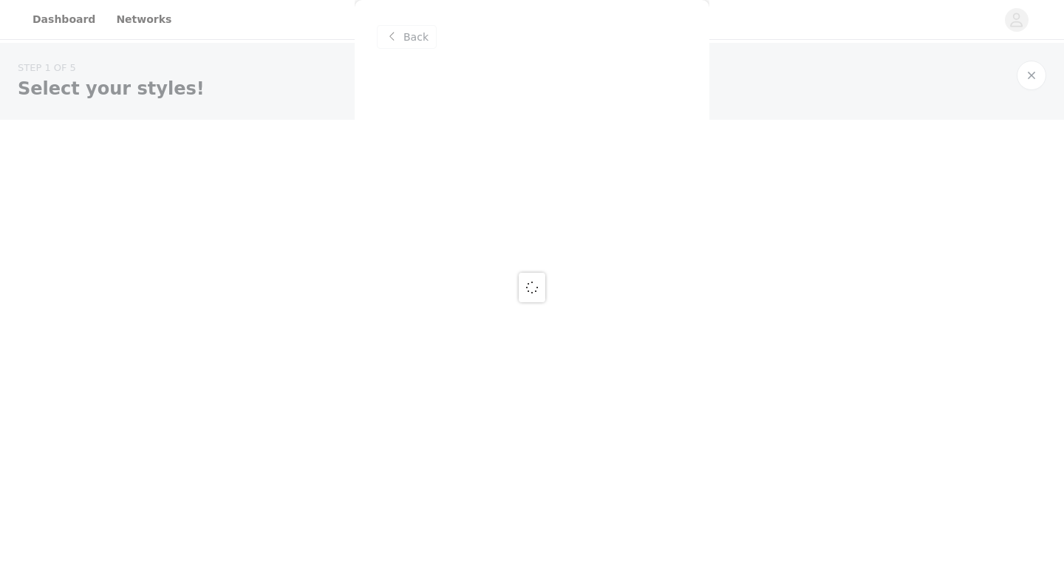
scroll to position [0, 0]
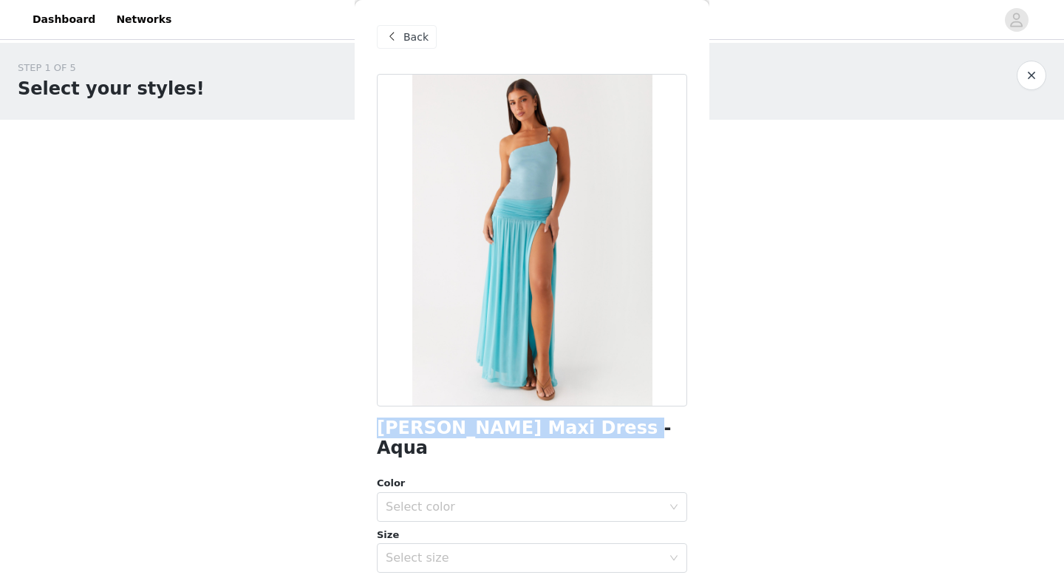
drag, startPoint x: 593, startPoint y: 429, endPoint x: 370, endPoint y: 434, distance: 223.1
click at [370, 434] on div "Back [PERSON_NAME] Maxi Dress - Aqua Color Select color Size Select size Pepper…" at bounding box center [532, 287] width 355 height 575
copy h1 "[PERSON_NAME] Maxi Dress - Aqua"
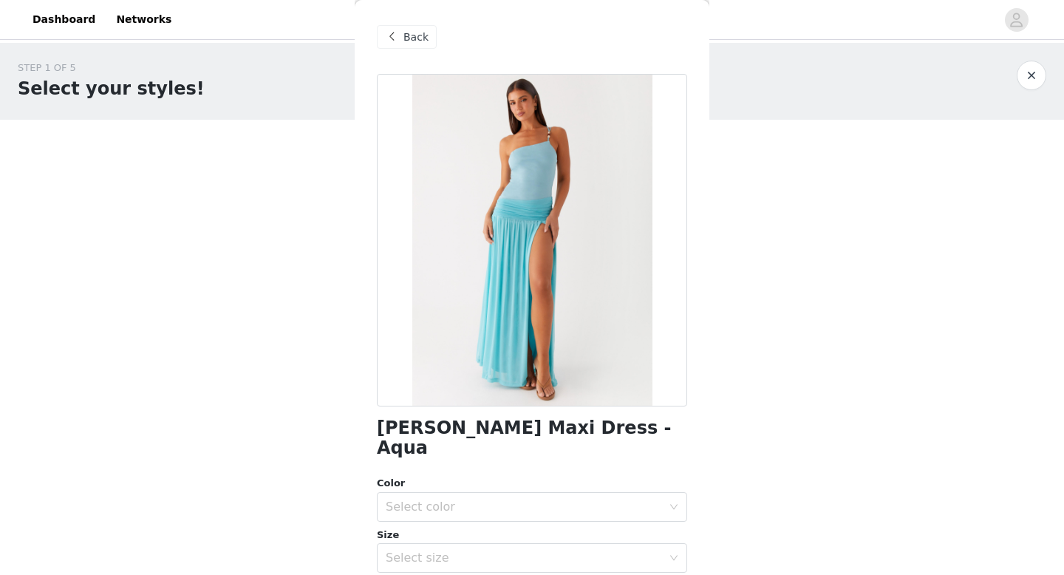
click at [416, 35] on span "Back" at bounding box center [415, 38] width 25 height 16
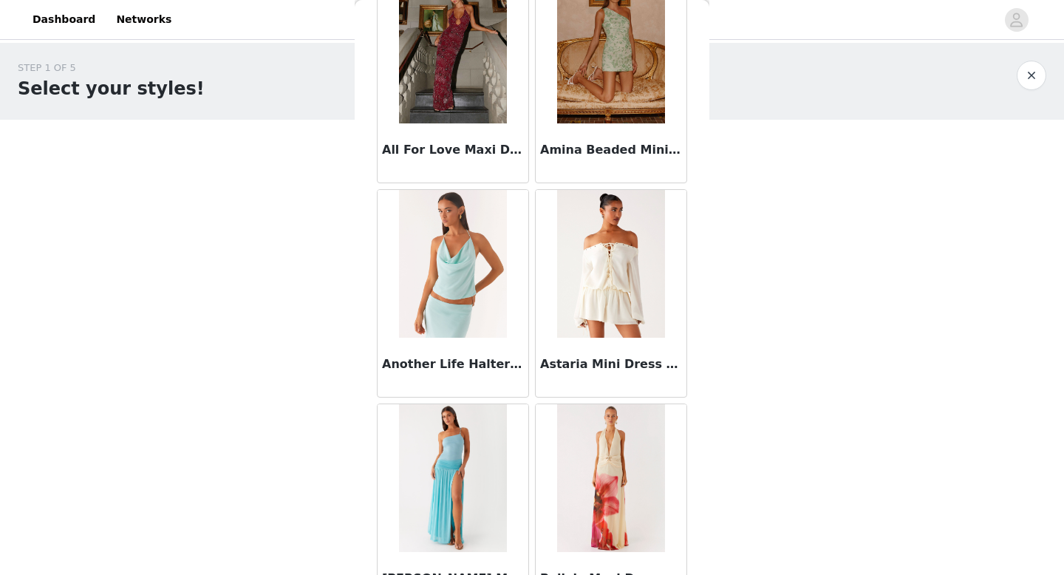
scroll to position [583, 0]
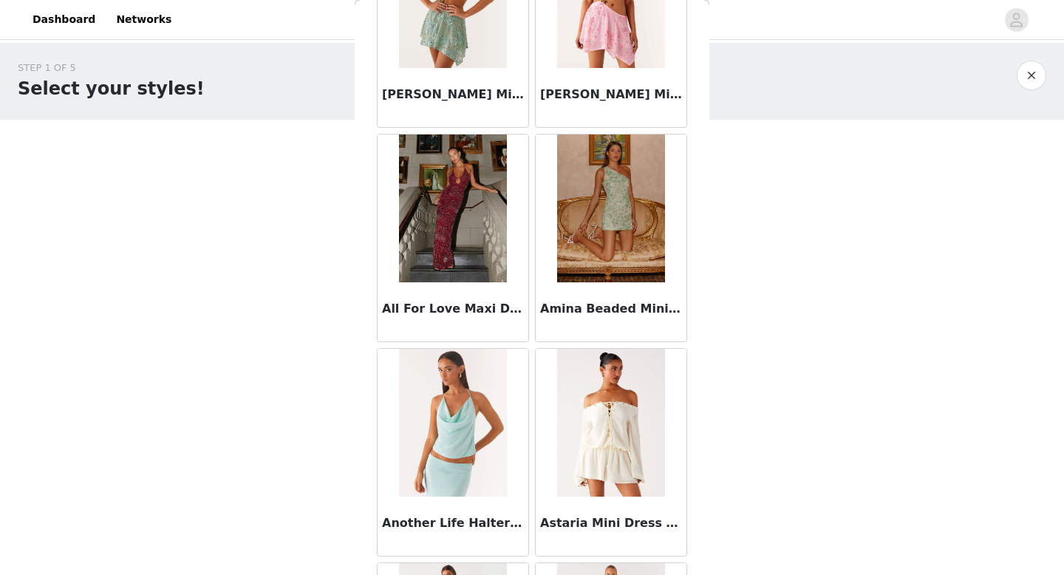
click at [594, 225] on img at bounding box center [610, 208] width 107 height 148
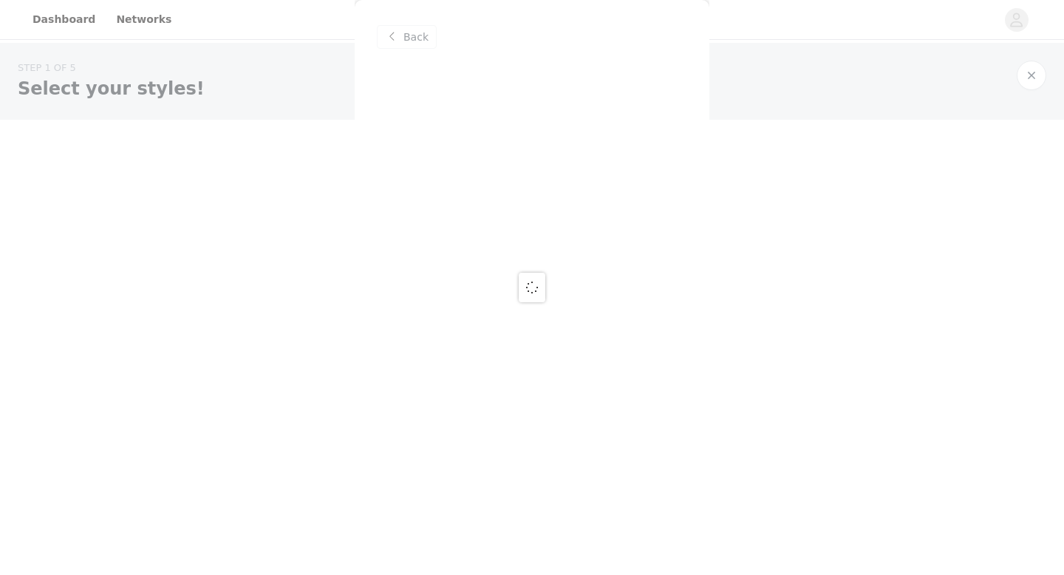
scroll to position [0, 0]
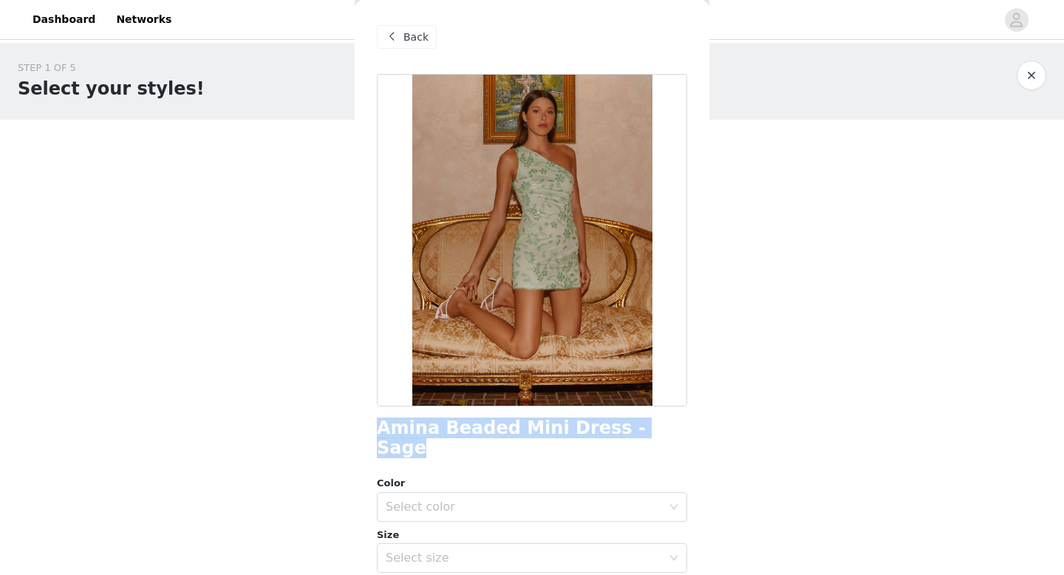
drag, startPoint x: 617, startPoint y: 431, endPoint x: 376, endPoint y: 431, distance: 240.8
click at [376, 431] on div "Back Amina Beaded Mini Dress - Sage Color Select color Size Select size Pepperm…" at bounding box center [532, 287] width 355 height 575
copy h1 "Amina Beaded Mini Dress - Sage"
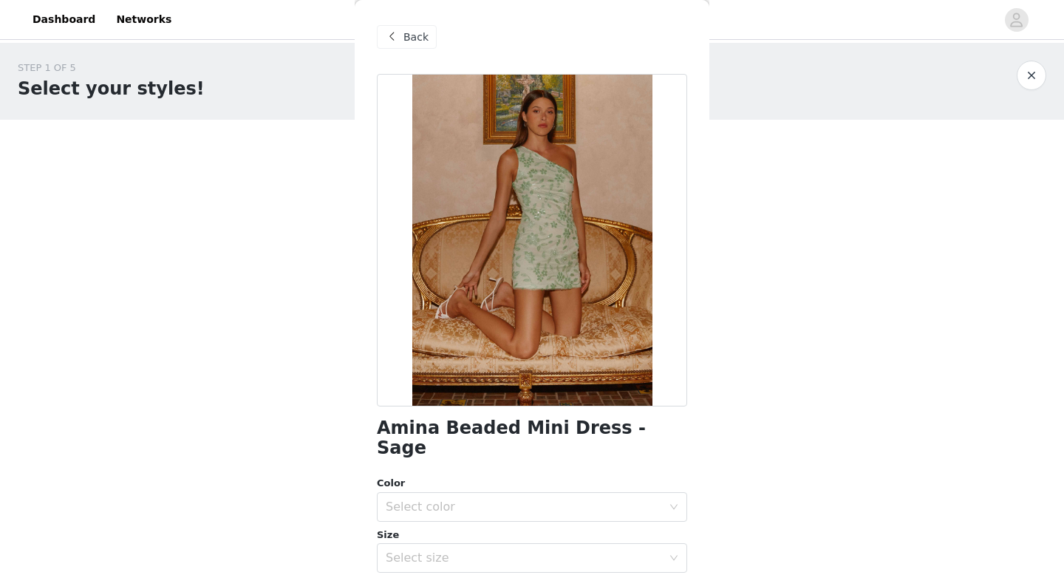
click at [400, 35] on span at bounding box center [392, 37] width 18 height 18
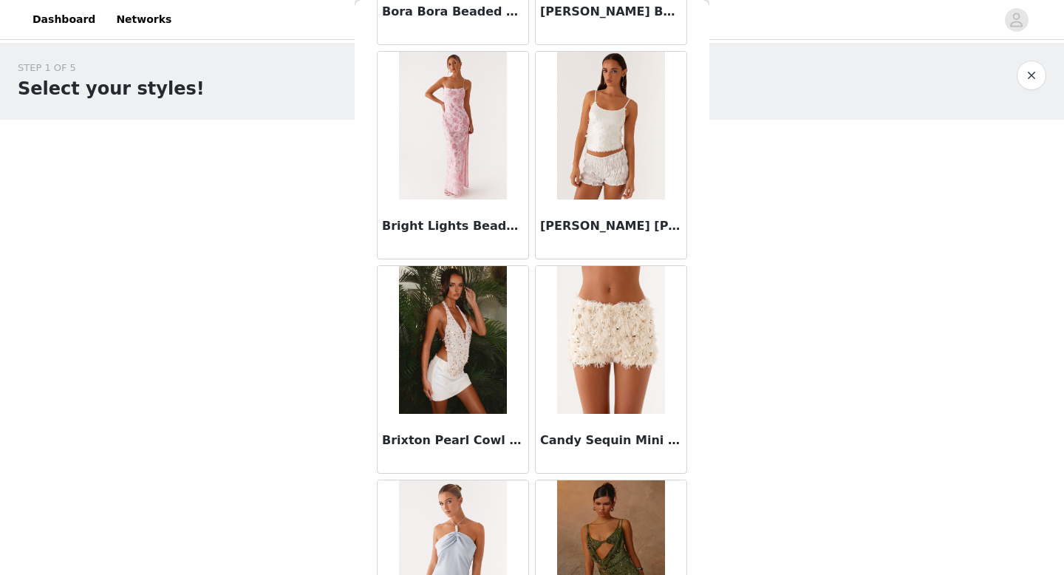
scroll to position [1536, 0]
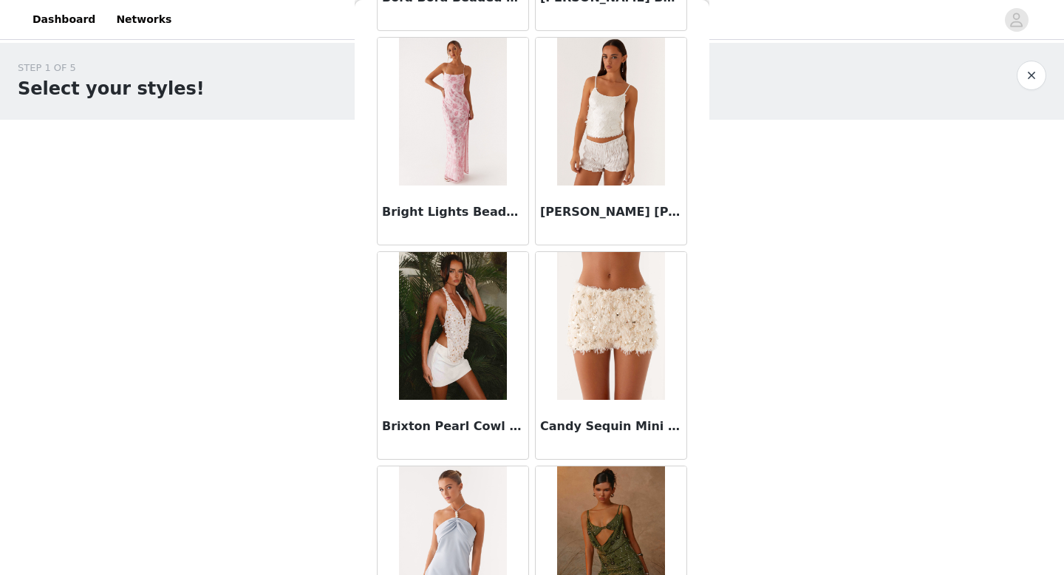
click at [473, 117] on img at bounding box center [452, 112] width 107 height 148
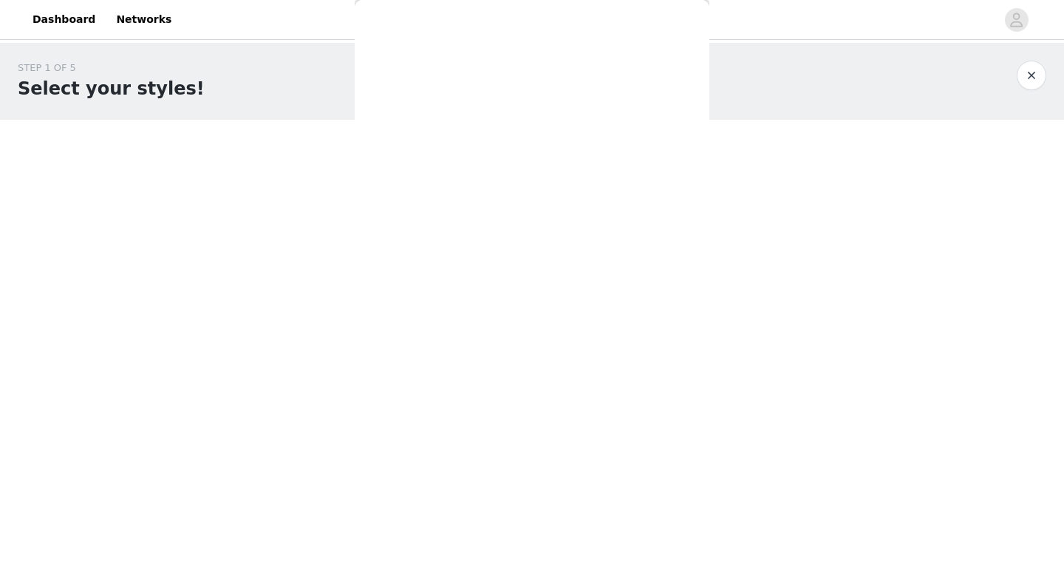
scroll to position [0, 0]
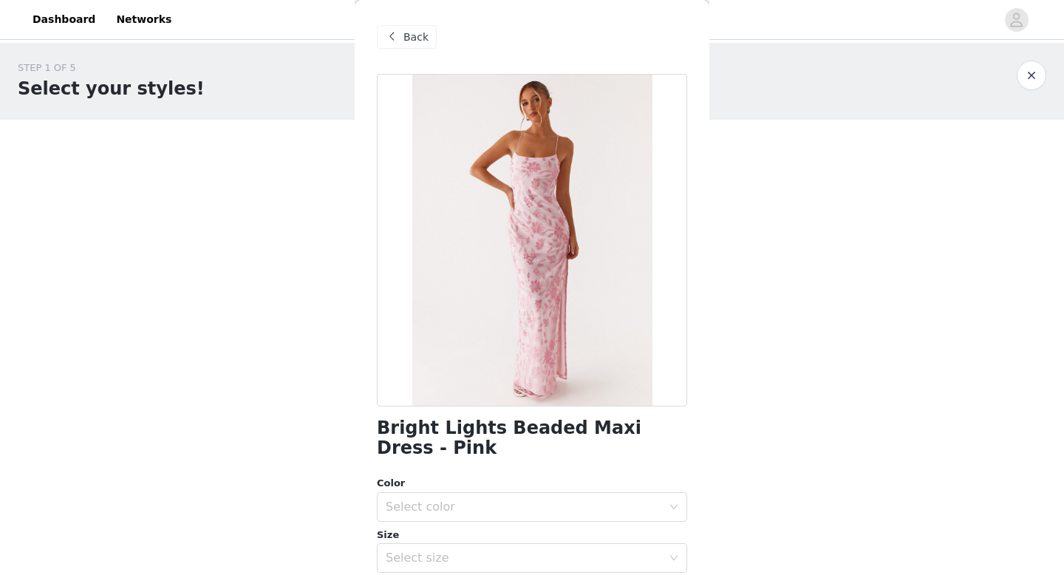
click at [396, 37] on span at bounding box center [392, 37] width 18 height 18
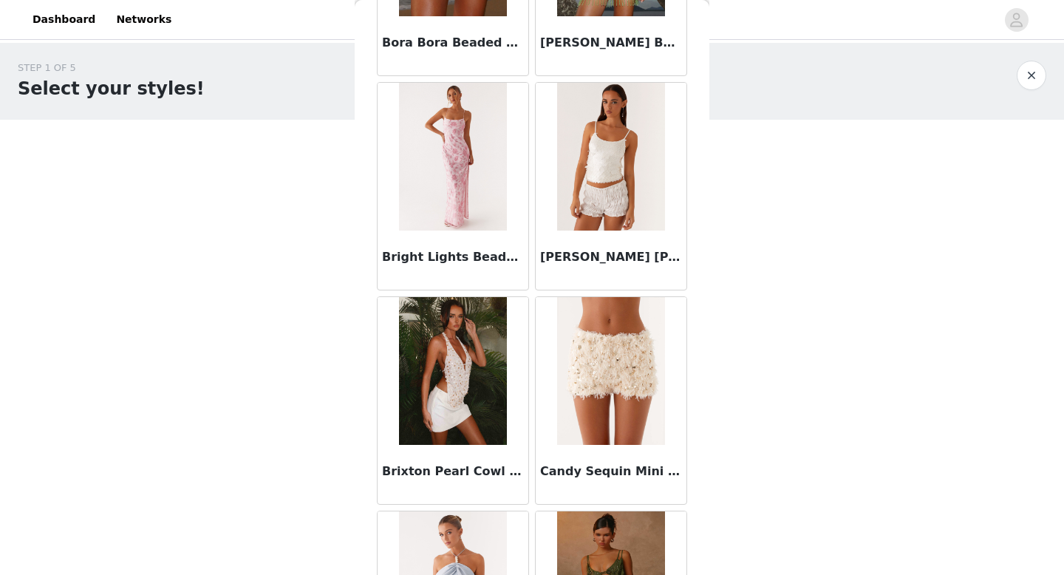
scroll to position [1686, 0]
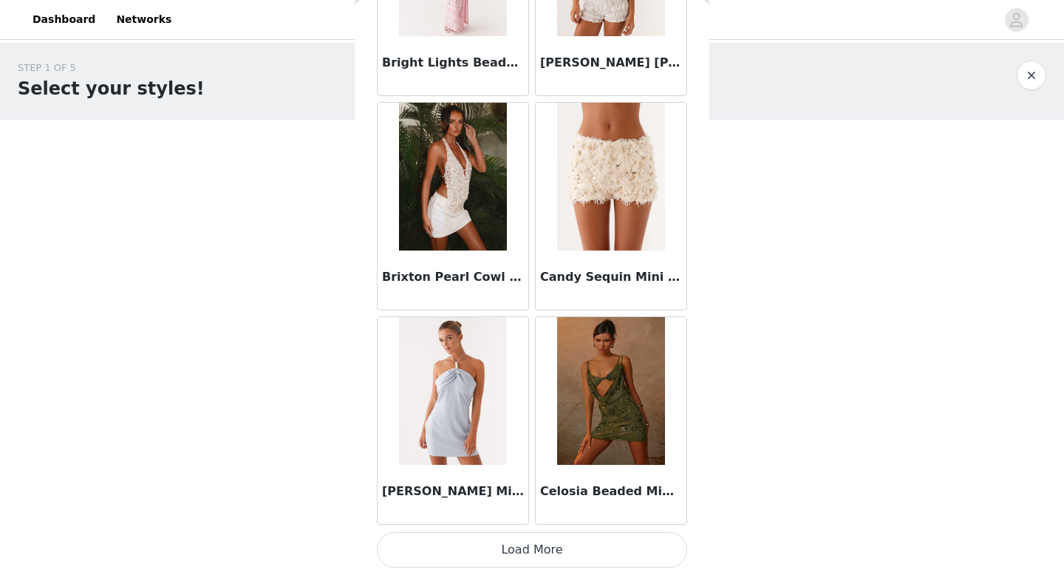
click at [530, 547] on button "Load More" at bounding box center [532, 549] width 310 height 35
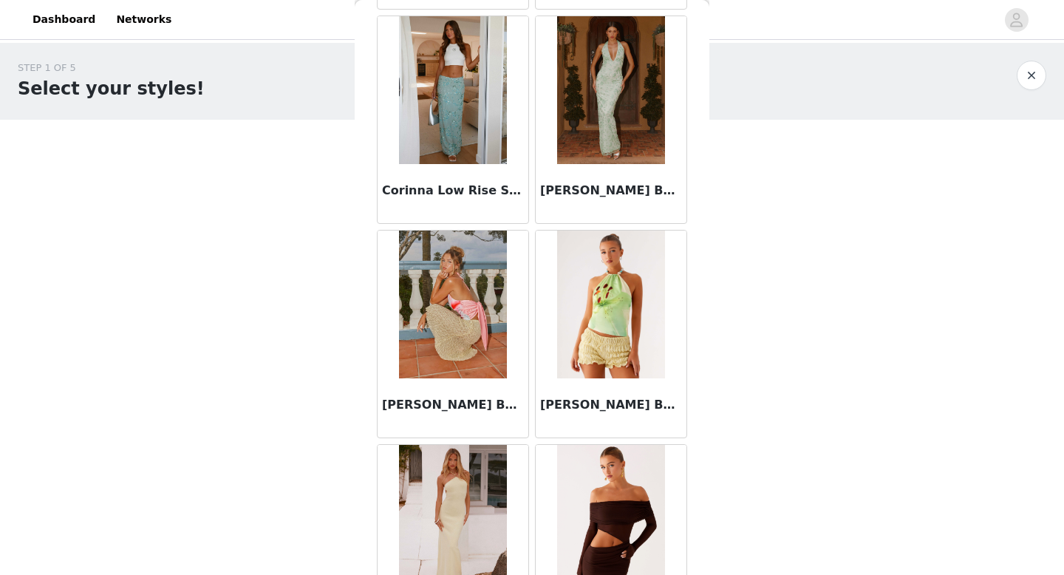
scroll to position [2415, 0]
click at [428, 294] on img at bounding box center [452, 304] width 107 height 148
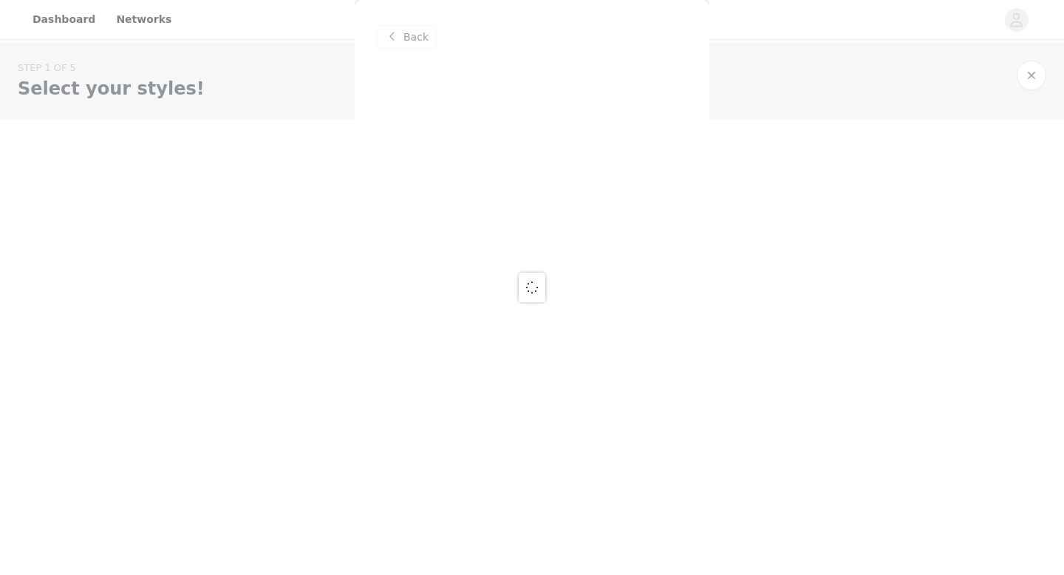
scroll to position [0, 0]
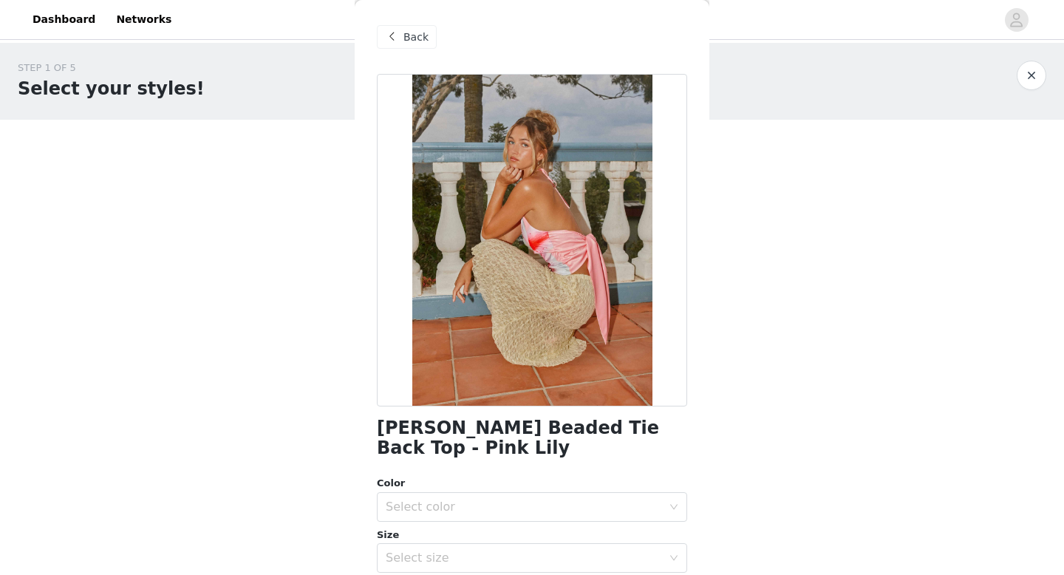
click at [561, 424] on h1 "[PERSON_NAME] Beaded Tie Back Top - Pink Lily" at bounding box center [532, 438] width 310 height 40
click at [561, 425] on h1 "[PERSON_NAME] Beaded Tie Back Top - Pink Lily" at bounding box center [532, 438] width 310 height 40
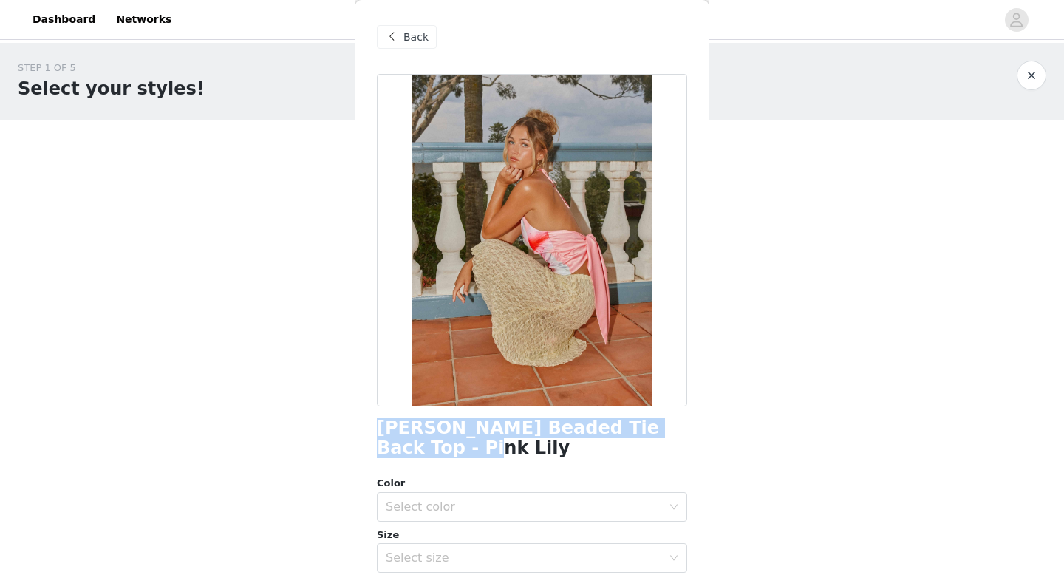
drag, startPoint x: 413, startPoint y: 434, endPoint x: 683, endPoint y: 431, distance: 270.4
click at [683, 432] on div "Back [PERSON_NAME] Beaded Tie Back Top - Pink Lily Color Select color Size Sele…" at bounding box center [532, 287] width 355 height 575
copy h1 "[PERSON_NAME] Beaded Tie Back Top - Pink Lily"
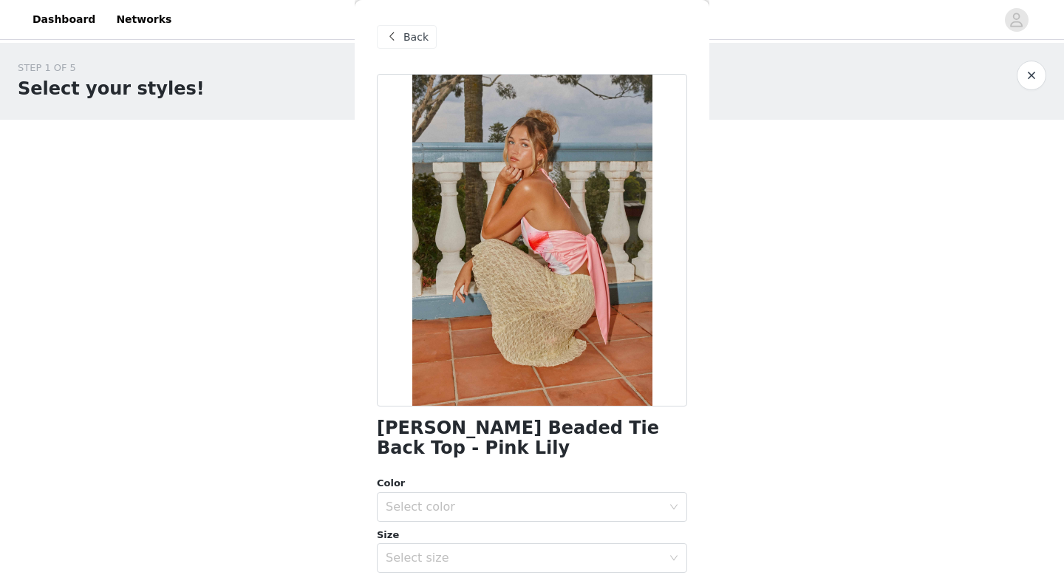
click at [420, 38] on span "Back" at bounding box center [415, 38] width 25 height 16
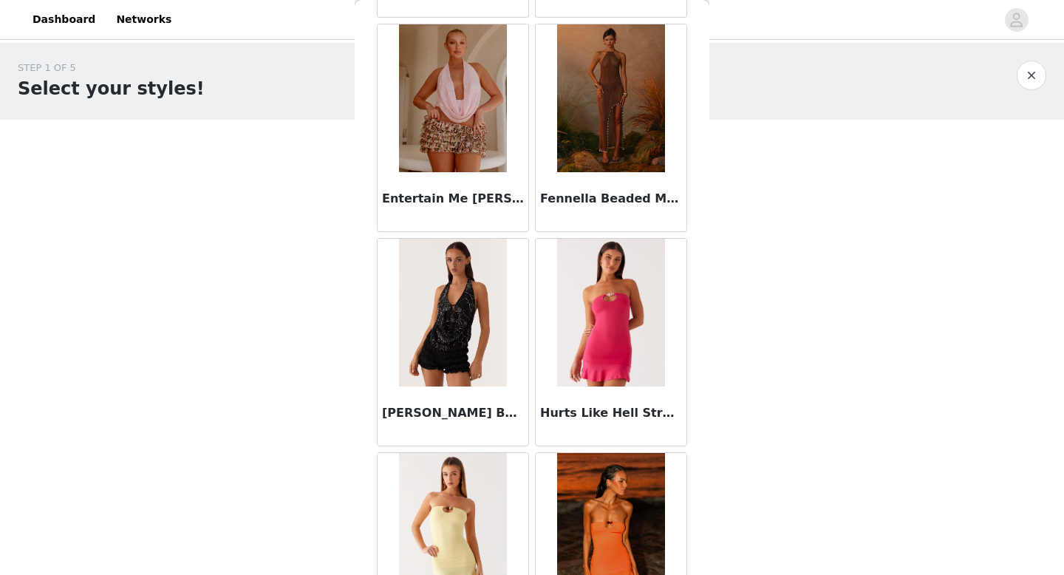
scroll to position [3117, 0]
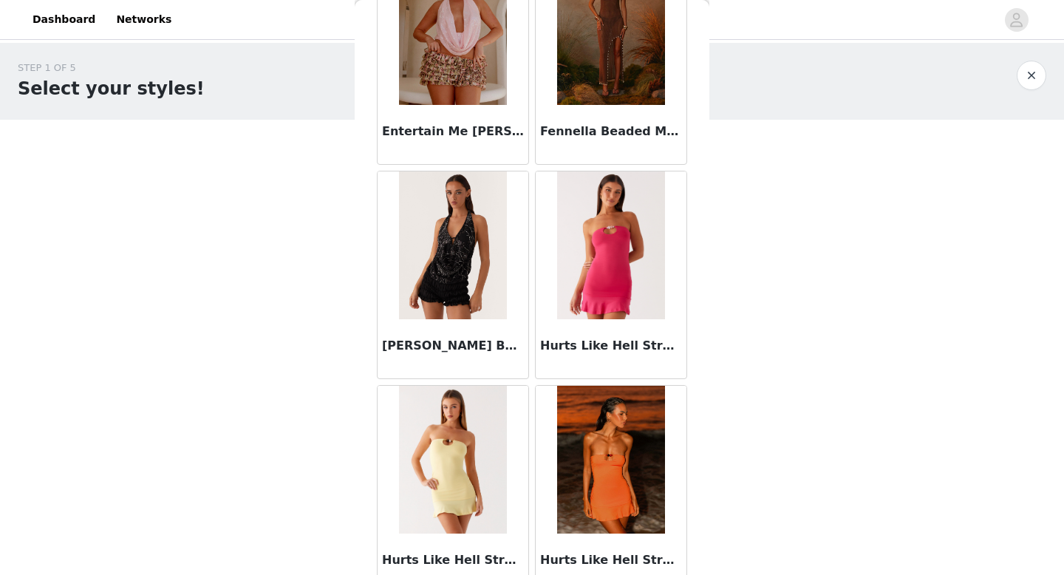
click at [476, 253] on img at bounding box center [452, 245] width 107 height 148
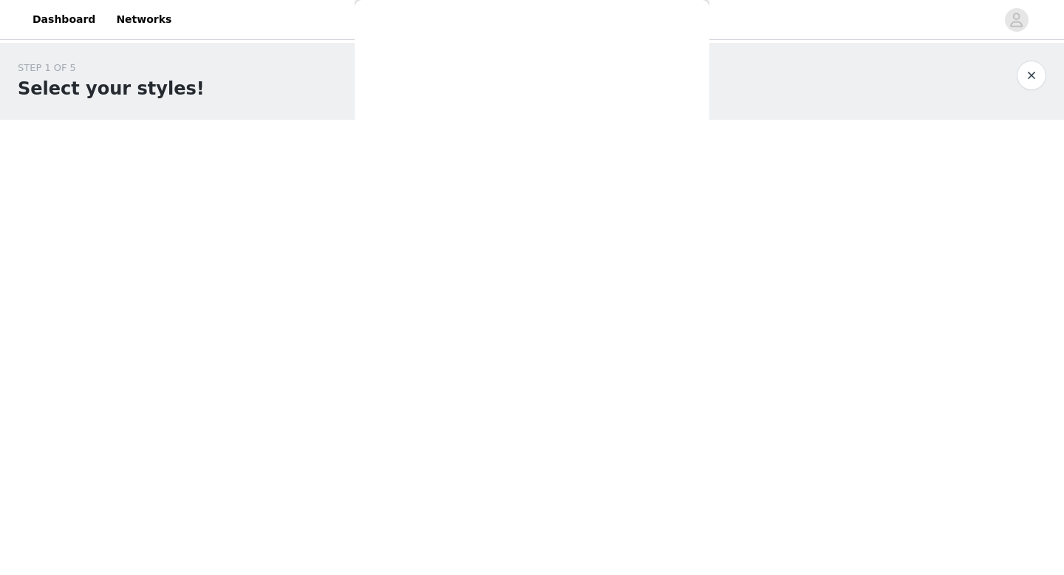
scroll to position [0, 0]
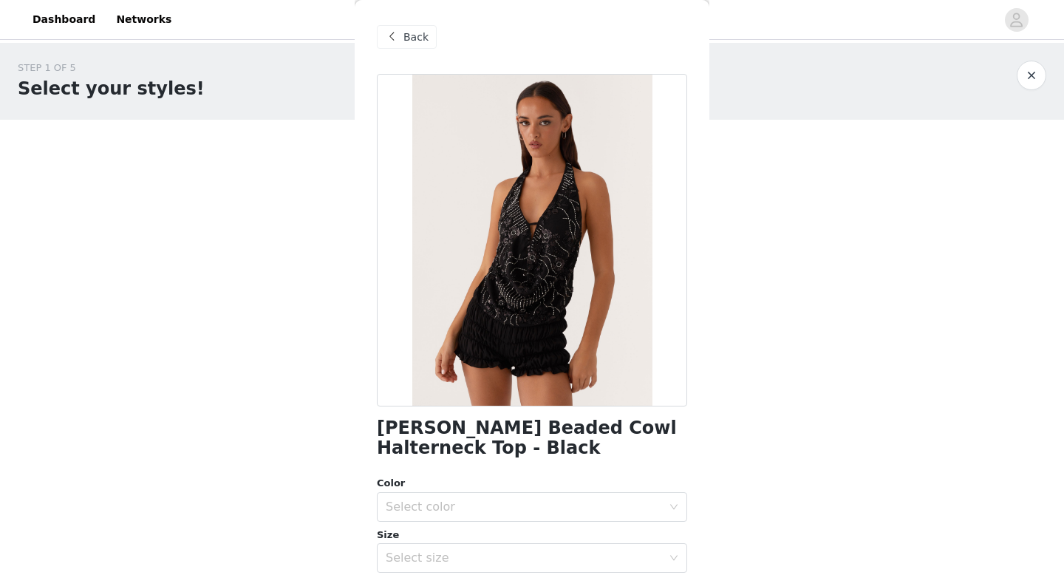
click at [412, 37] on span "Back" at bounding box center [415, 38] width 25 height 16
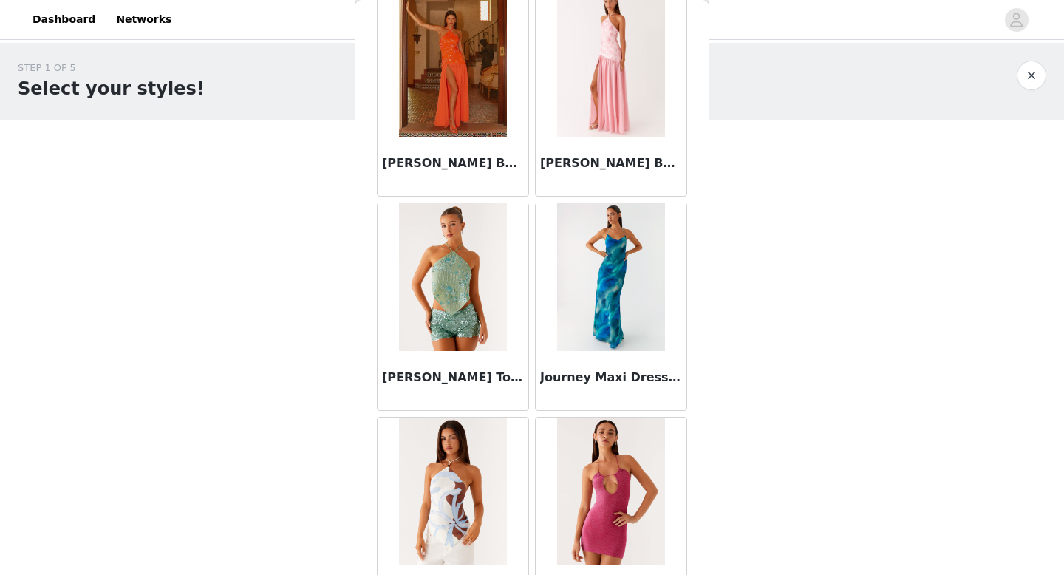
scroll to position [3828, 0]
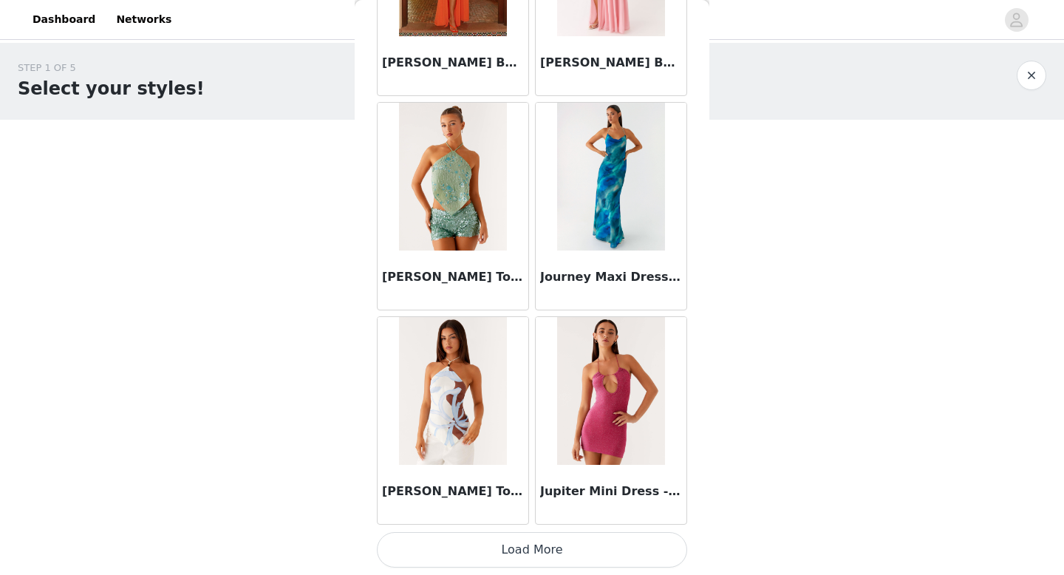
click at [554, 540] on button "Load More" at bounding box center [532, 549] width 310 height 35
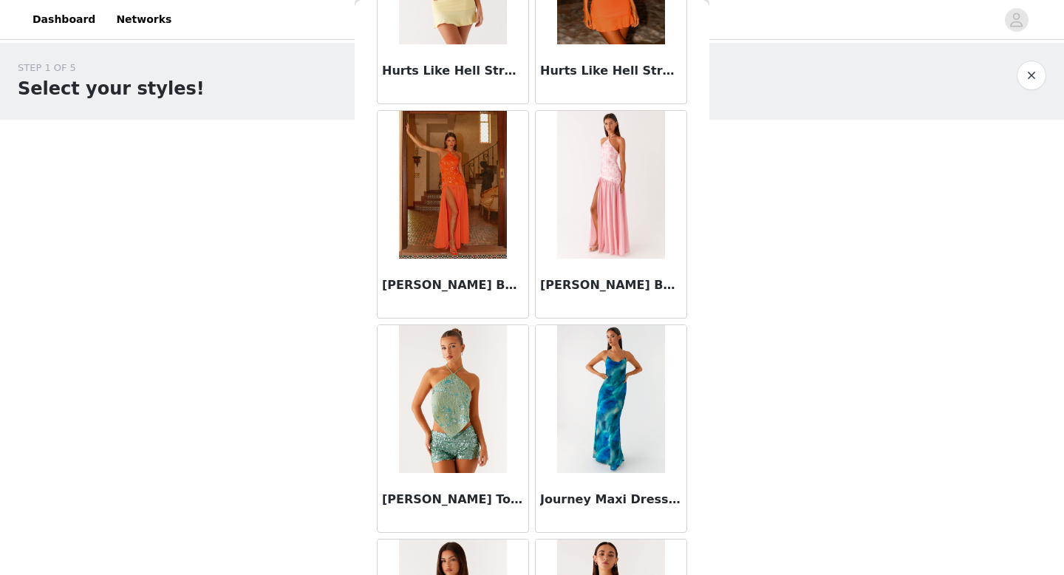
scroll to position [3357, 0]
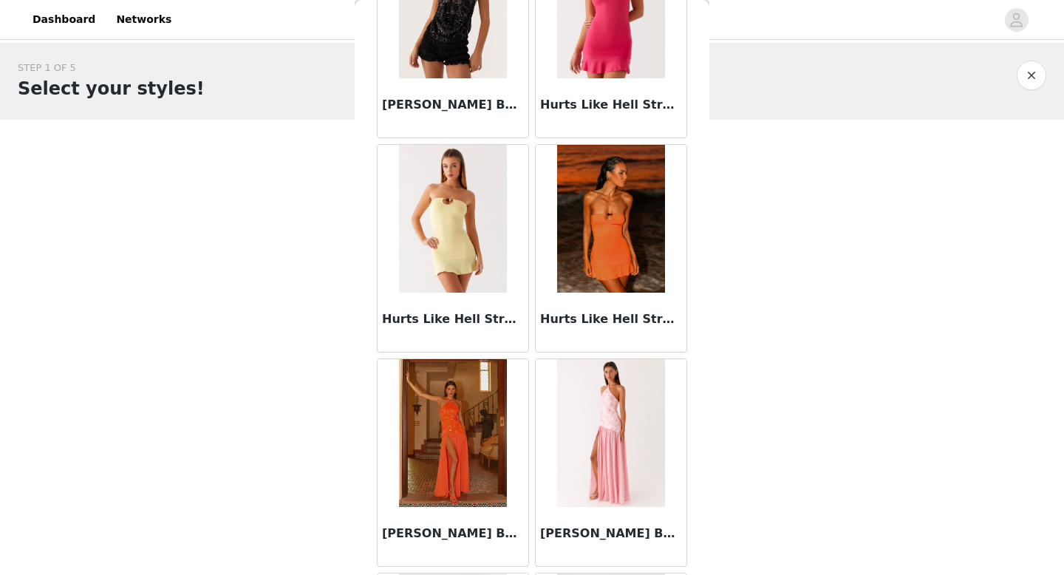
click at [488, 428] on img at bounding box center [452, 433] width 107 height 148
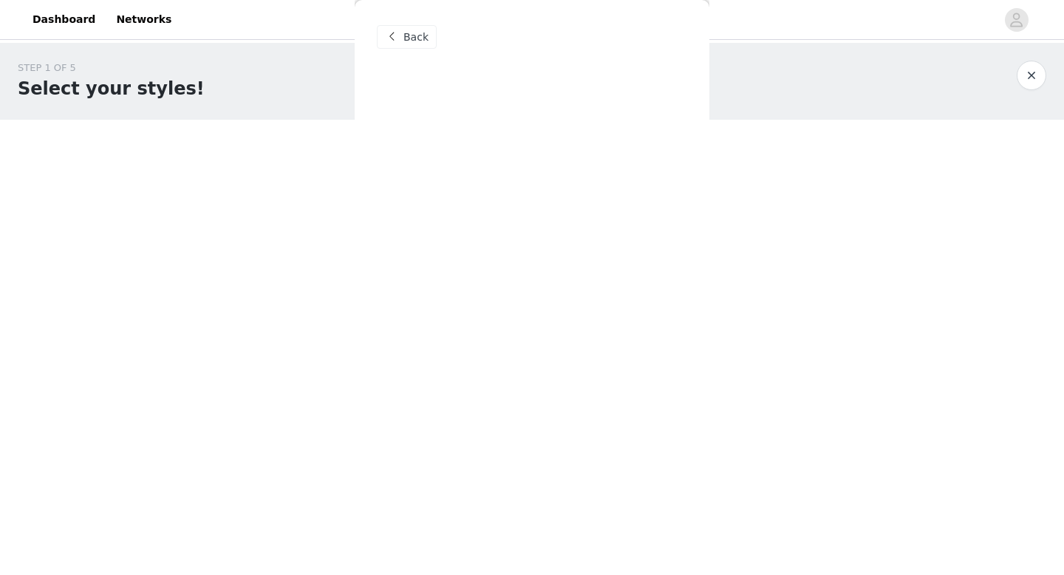
scroll to position [0, 0]
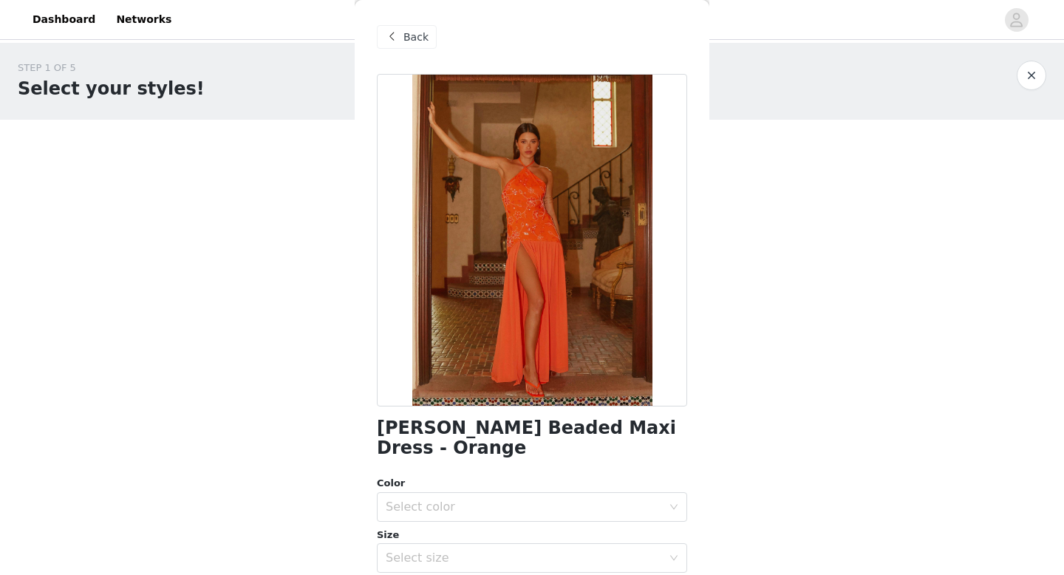
click at [422, 35] on span "Back" at bounding box center [415, 38] width 25 height 16
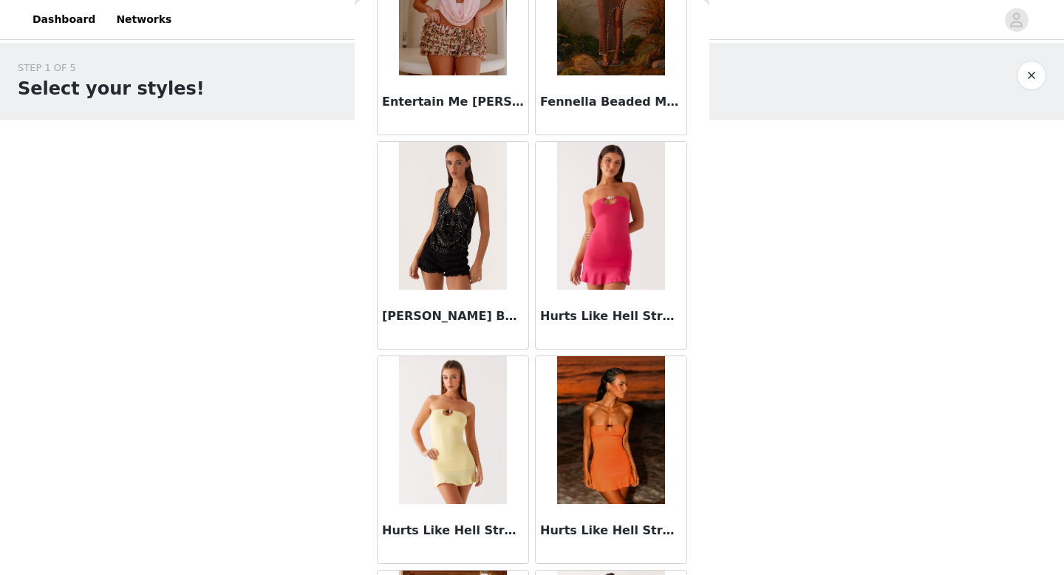
scroll to position [3449, 0]
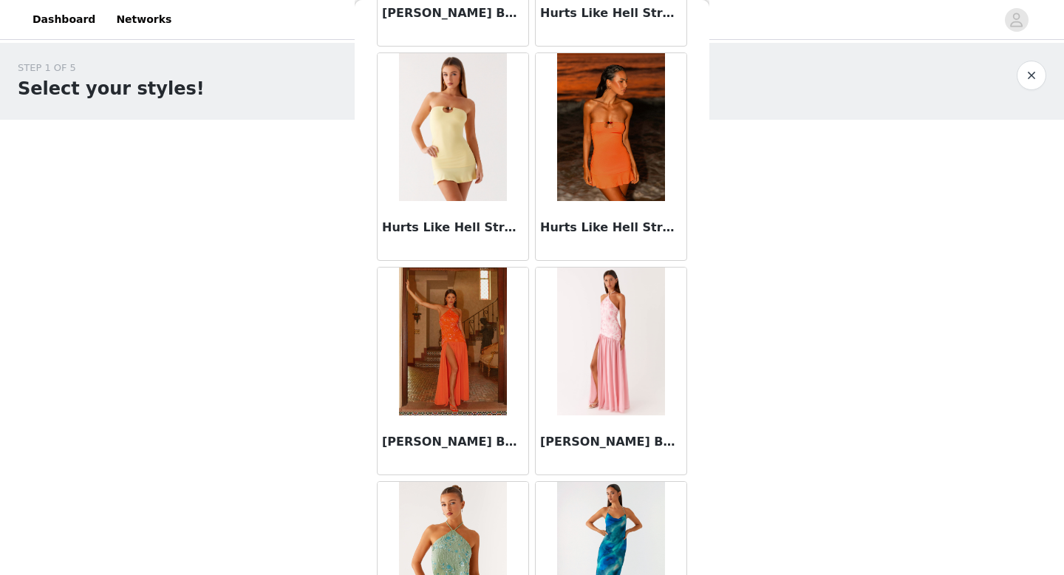
click at [616, 341] on img at bounding box center [610, 341] width 107 height 148
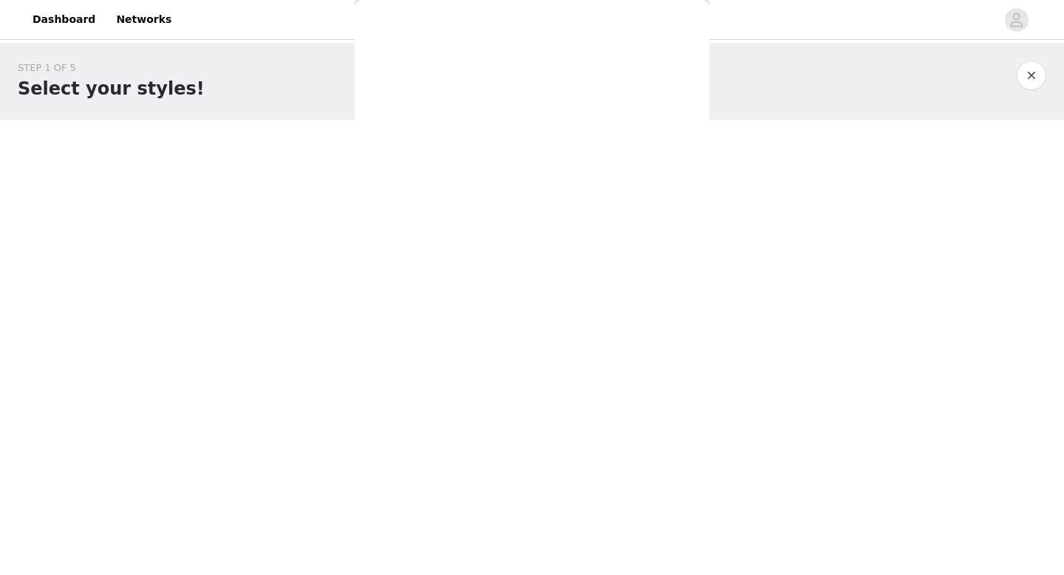
scroll to position [0, 0]
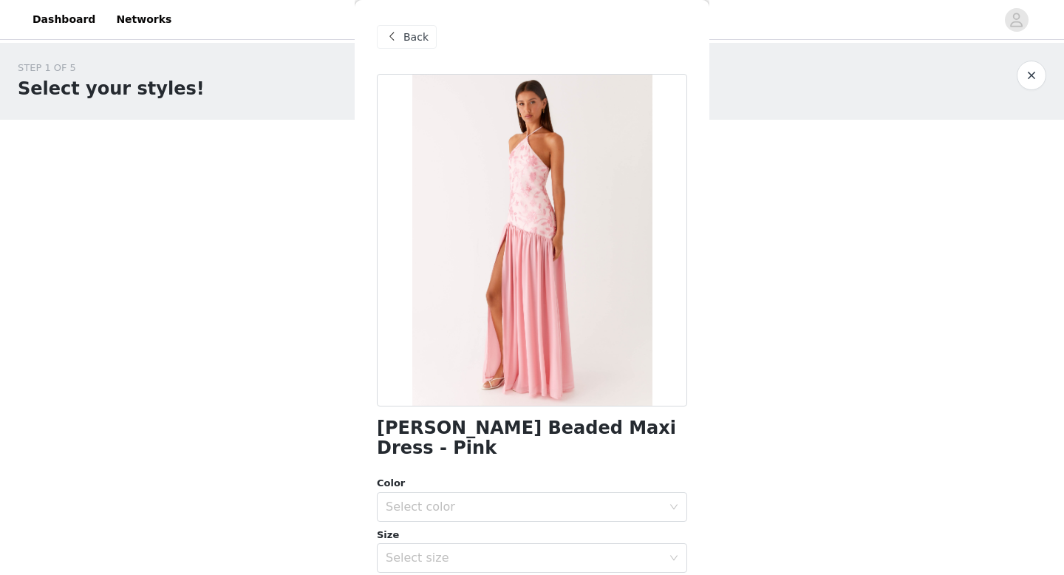
click at [408, 35] on span "Back" at bounding box center [415, 38] width 25 height 16
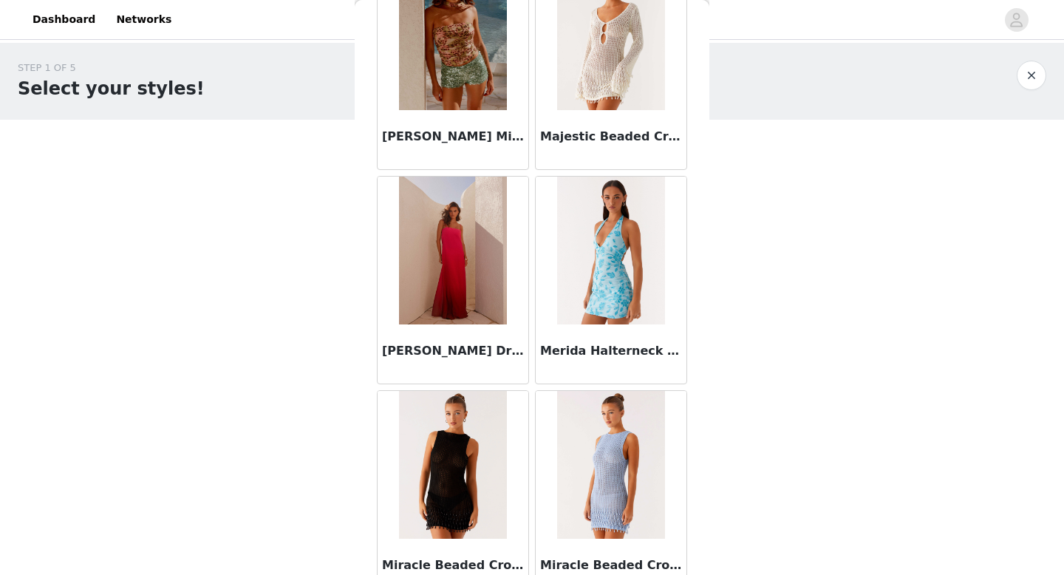
scroll to position [5970, 0]
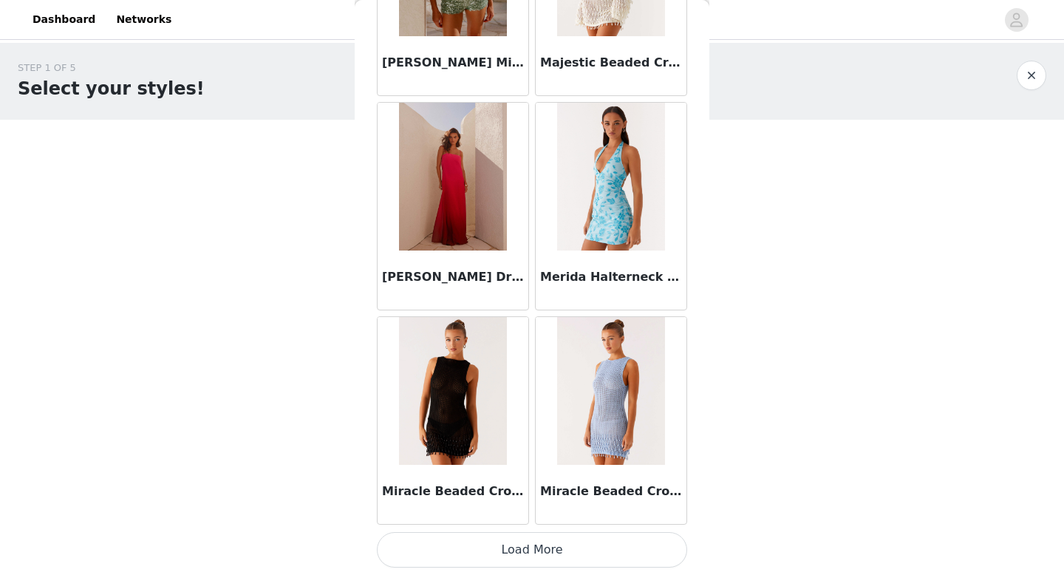
click at [536, 545] on button "Load More" at bounding box center [532, 549] width 310 height 35
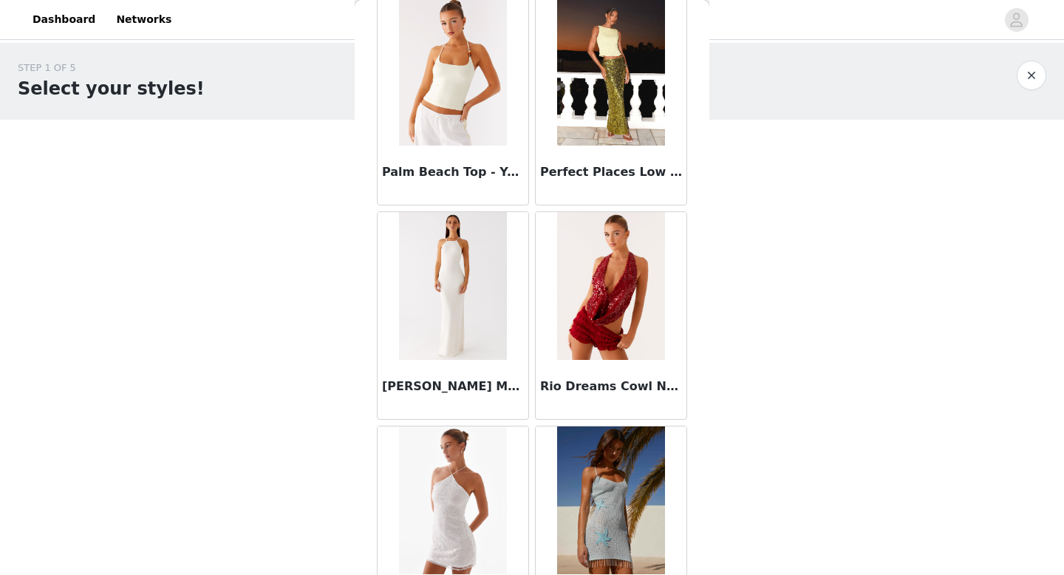
scroll to position [8112, 0]
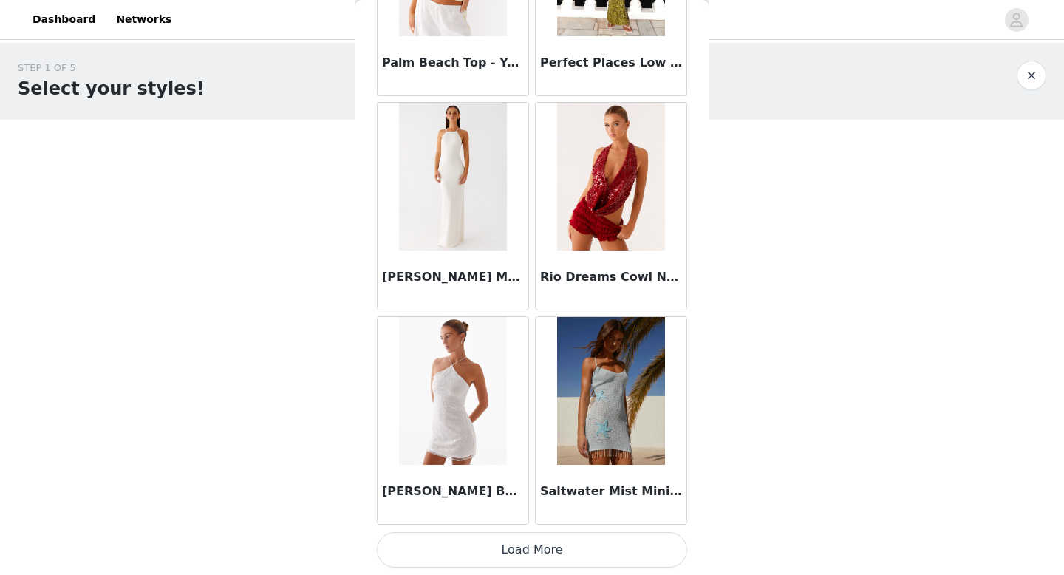
click at [551, 542] on button "Load More" at bounding box center [532, 549] width 310 height 35
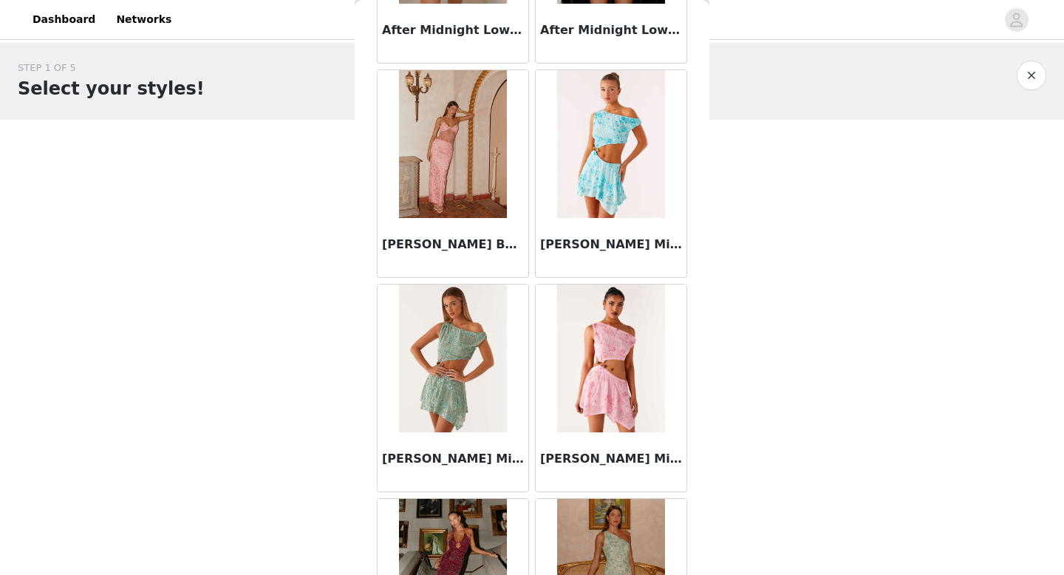
scroll to position [0, 0]
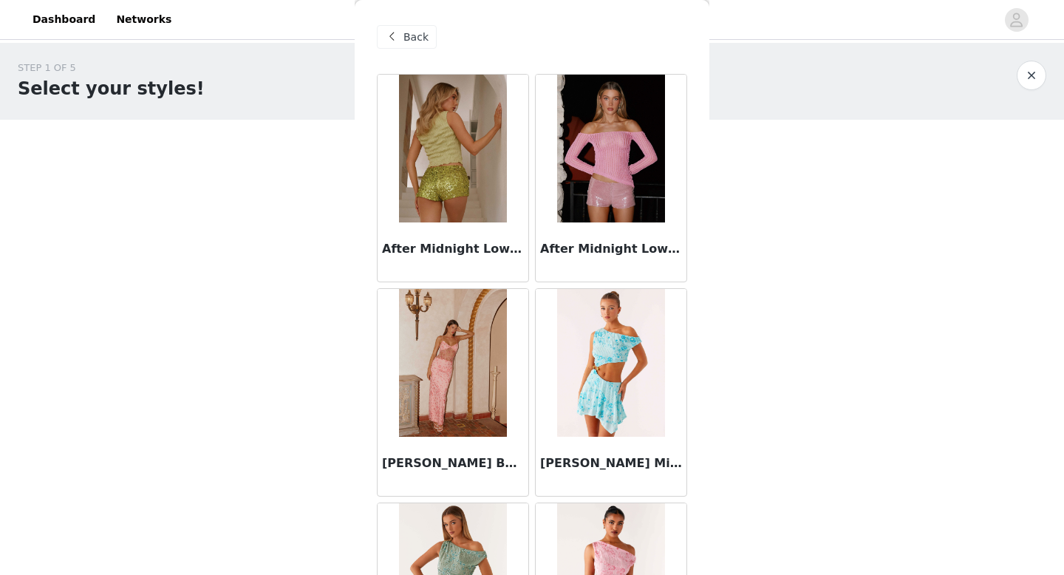
click at [410, 31] on span "Back" at bounding box center [415, 38] width 25 height 16
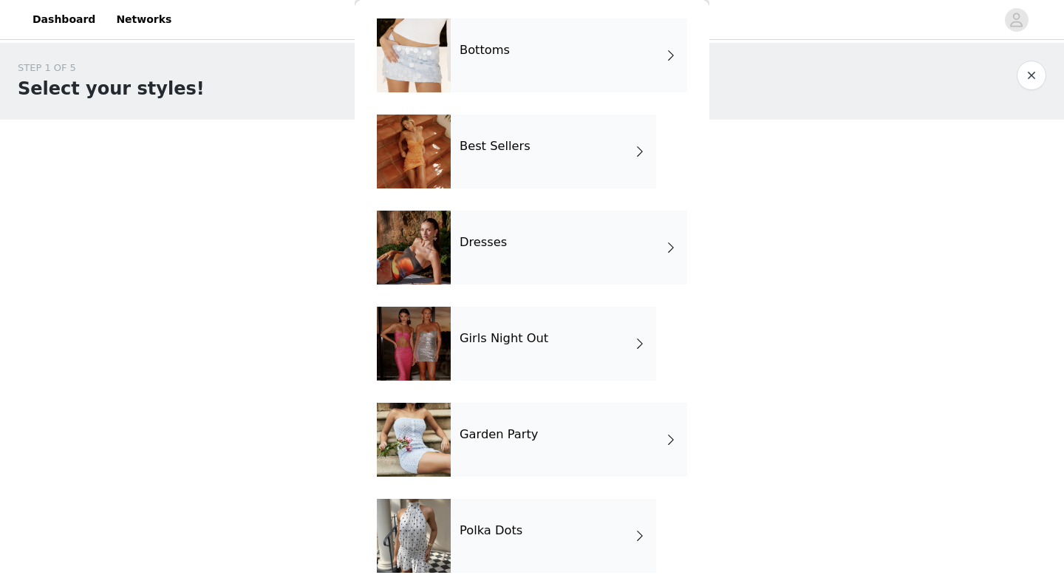
scroll to position [171, 0]
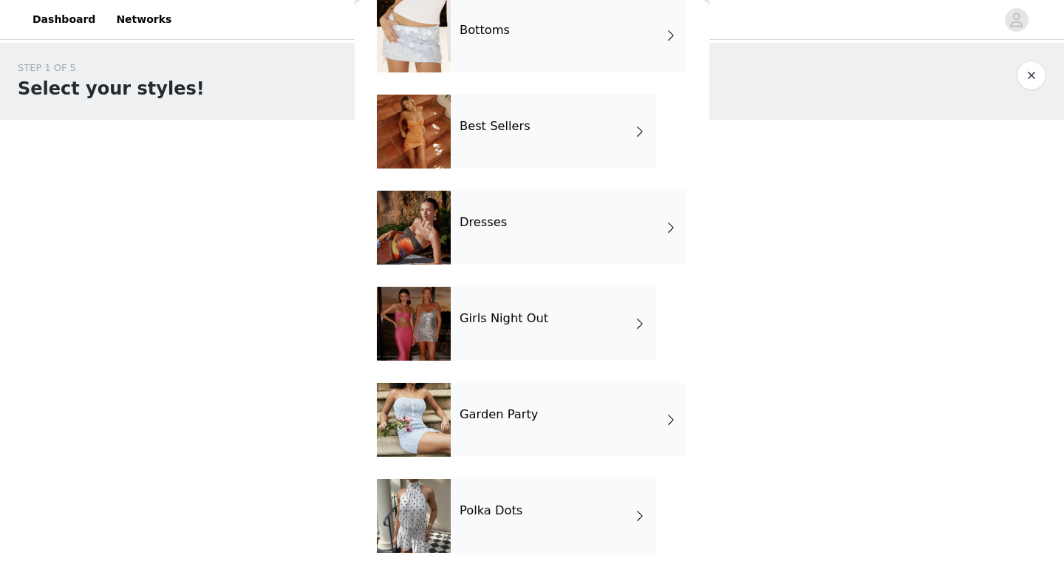
click at [496, 219] on h4 "Dresses" at bounding box center [482, 222] width 47 height 13
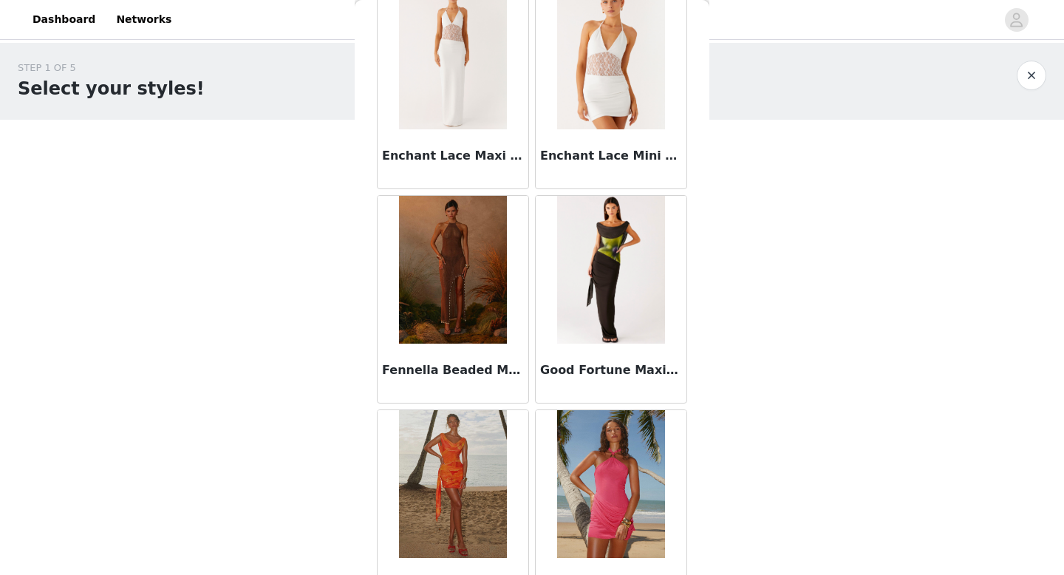
scroll to position [1686, 0]
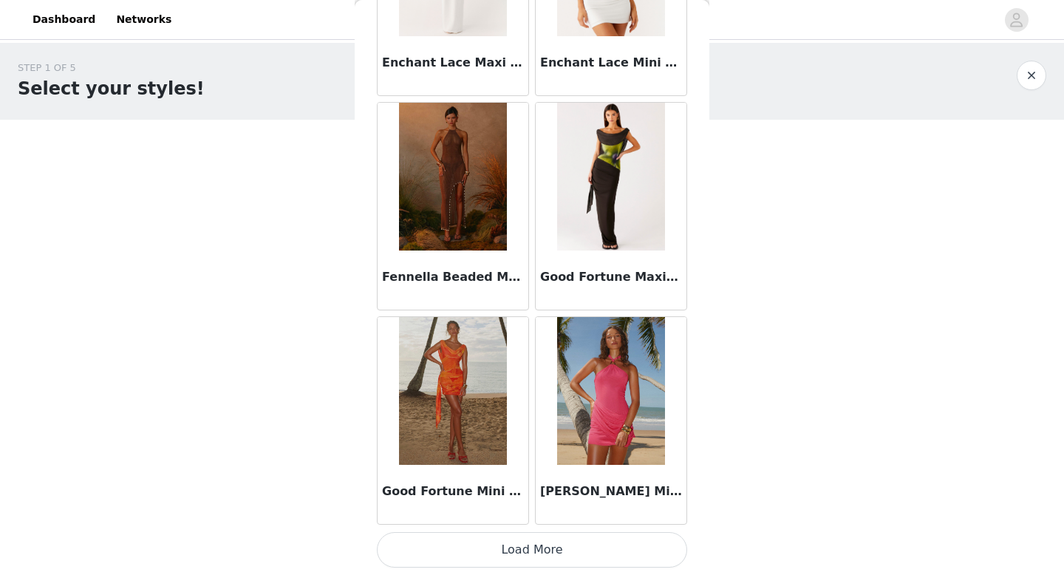
click at [561, 551] on button "Load More" at bounding box center [532, 549] width 310 height 35
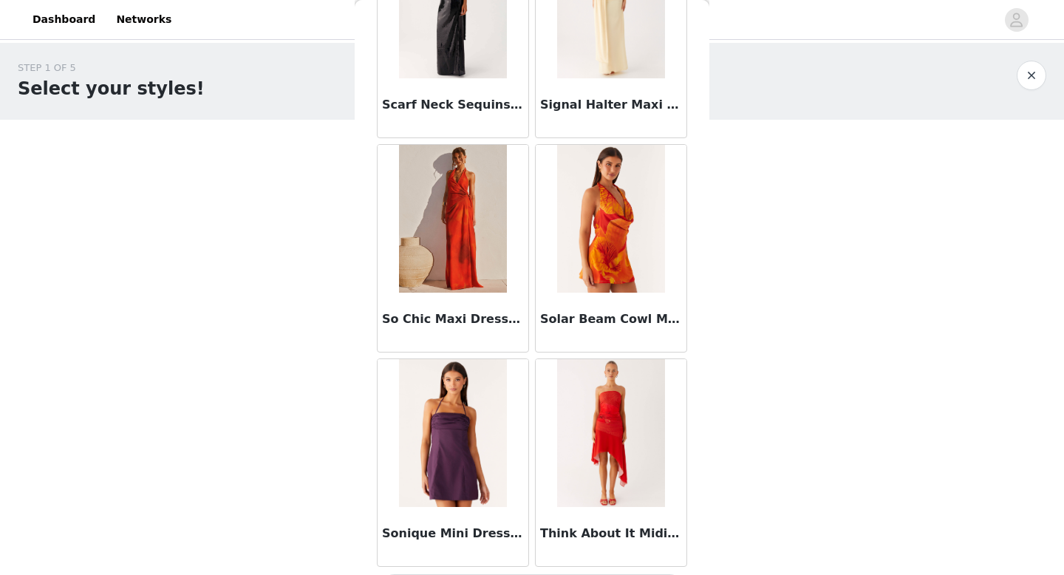
scroll to position [3828, 0]
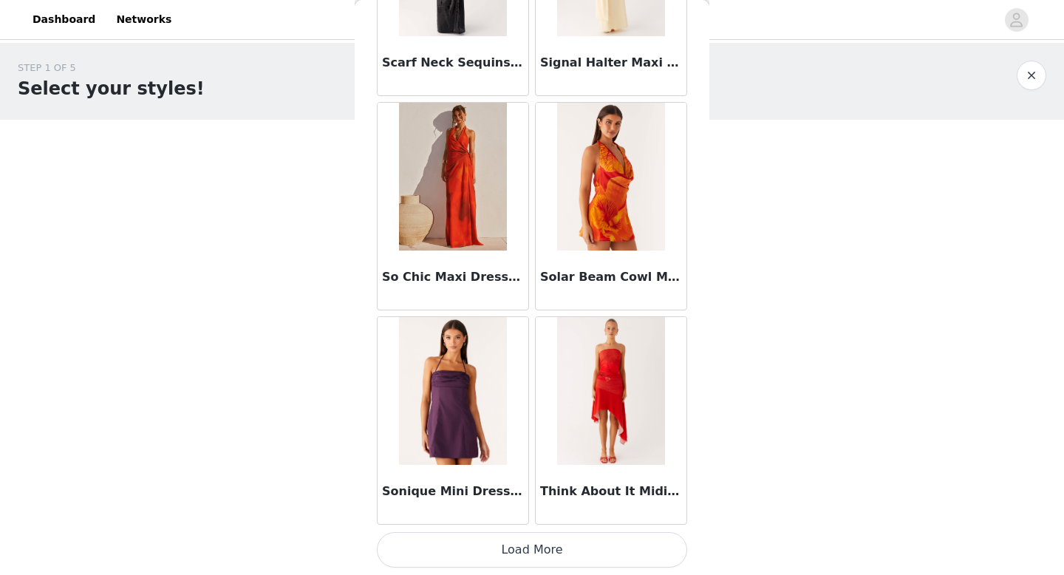
click at [516, 546] on button "Load More" at bounding box center [532, 549] width 310 height 35
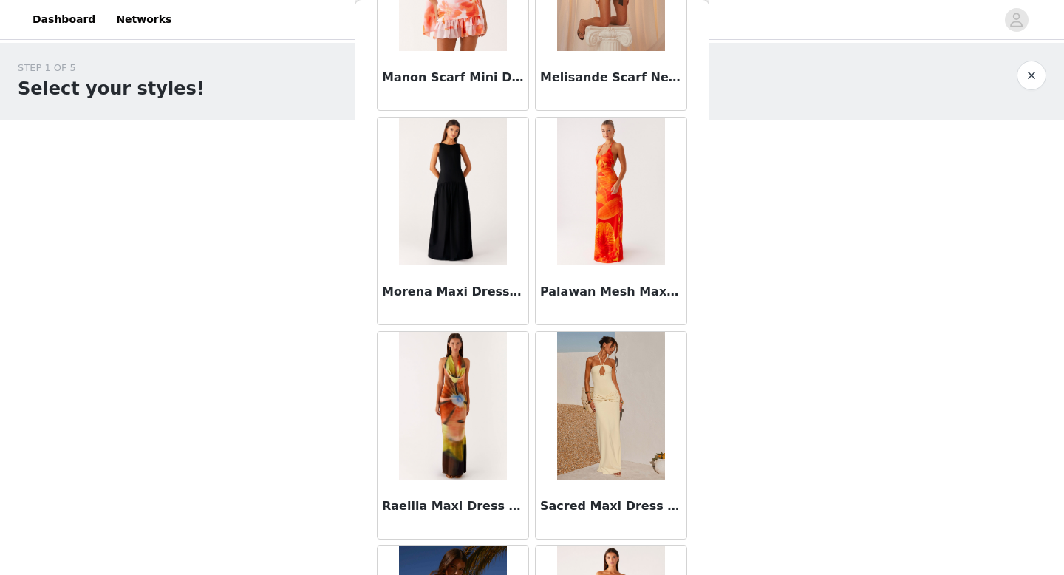
scroll to position [0, 0]
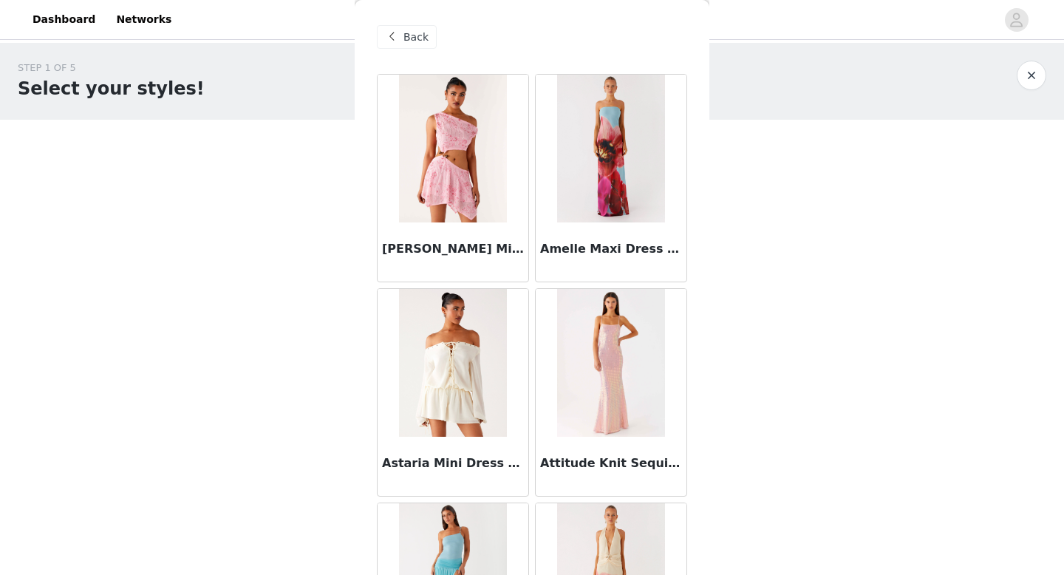
click at [408, 36] on span "Back" at bounding box center [415, 38] width 25 height 16
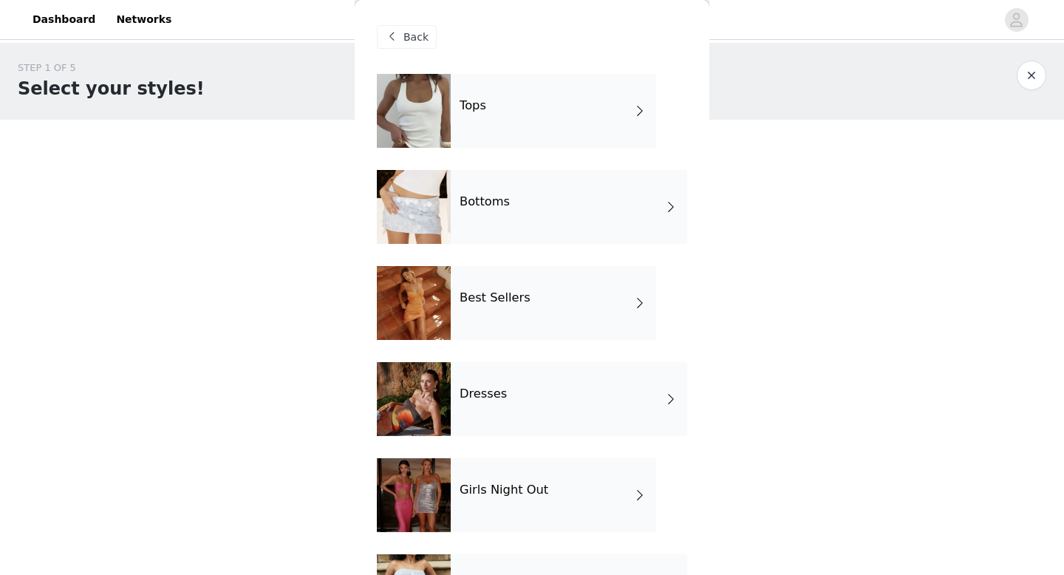
click at [495, 295] on h4 "Best Sellers" at bounding box center [494, 297] width 71 height 13
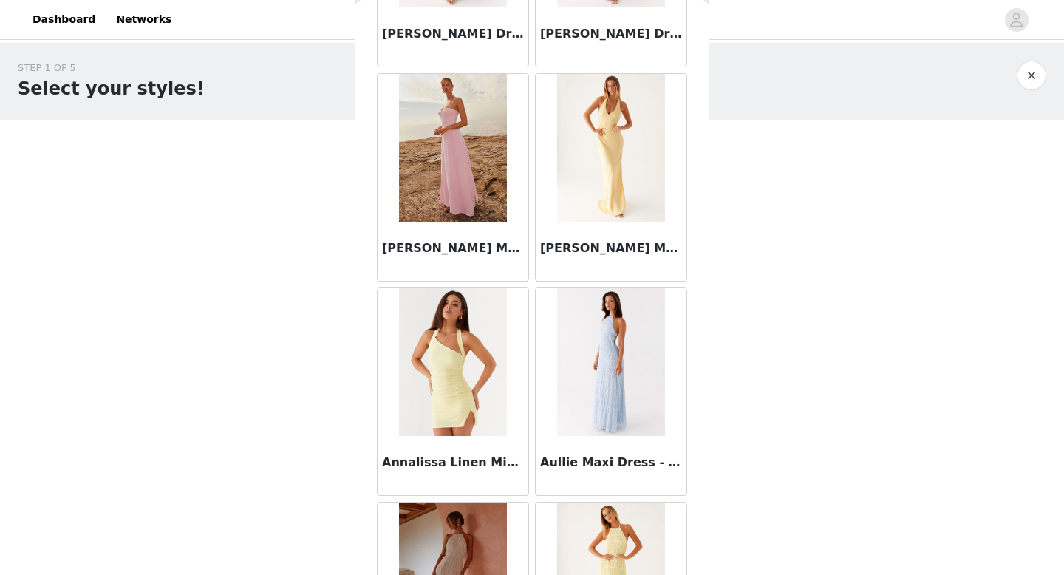
scroll to position [1686, 0]
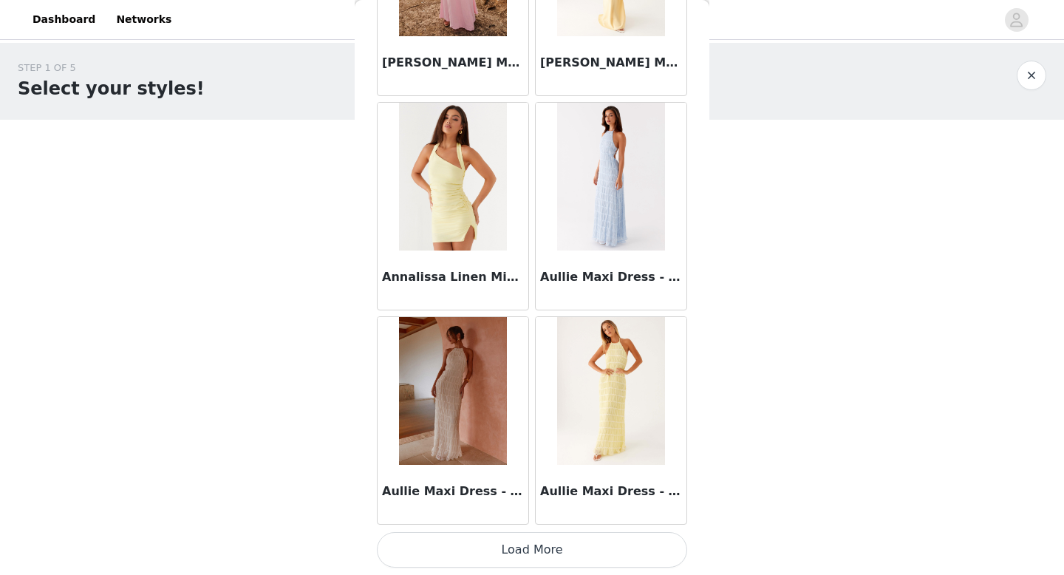
click at [533, 549] on button "Load More" at bounding box center [532, 549] width 310 height 35
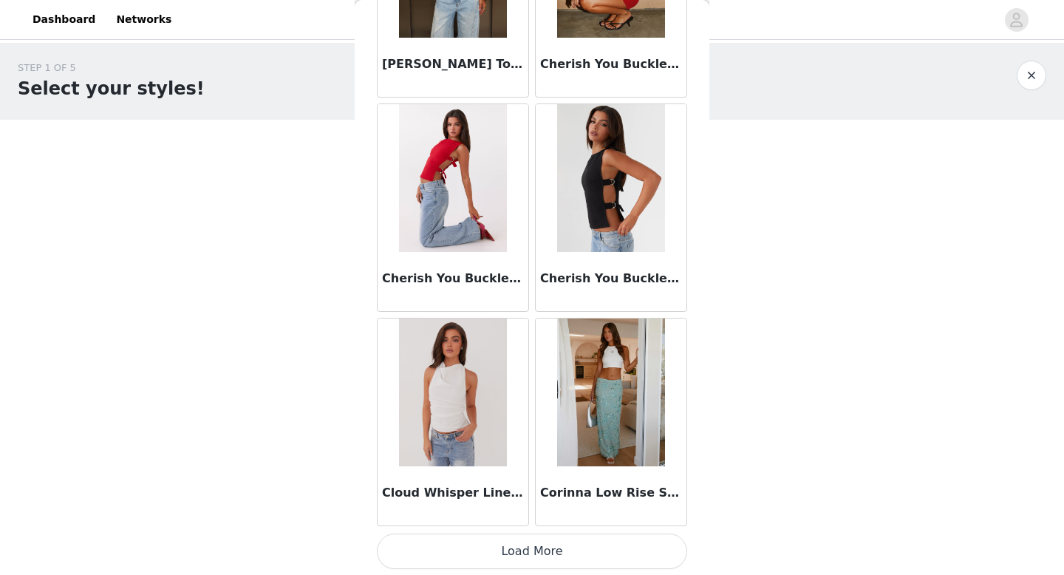
scroll to position [3828, 0]
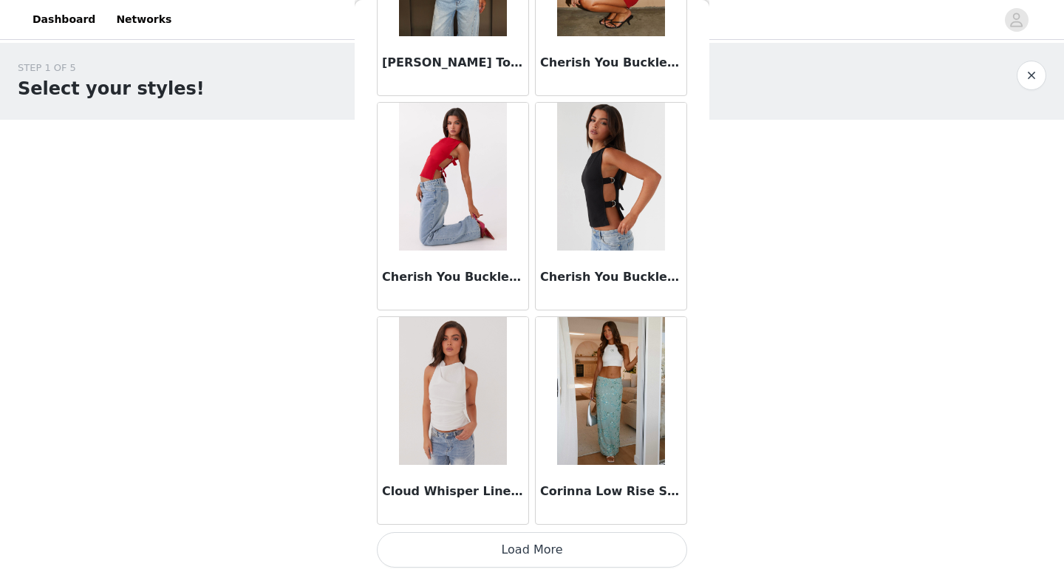
click at [538, 544] on button "Load More" at bounding box center [532, 549] width 310 height 35
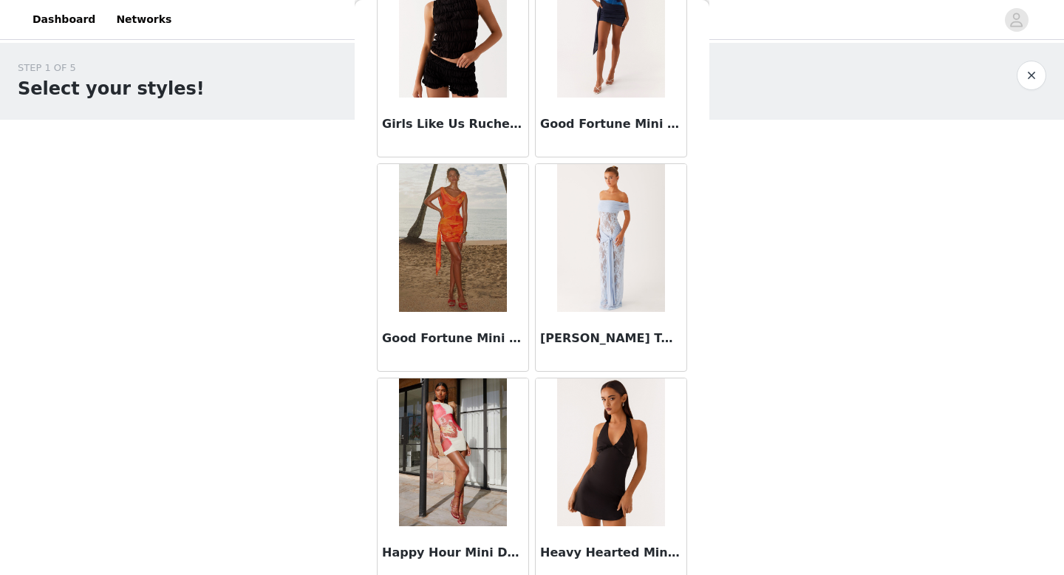
scroll to position [5970, 0]
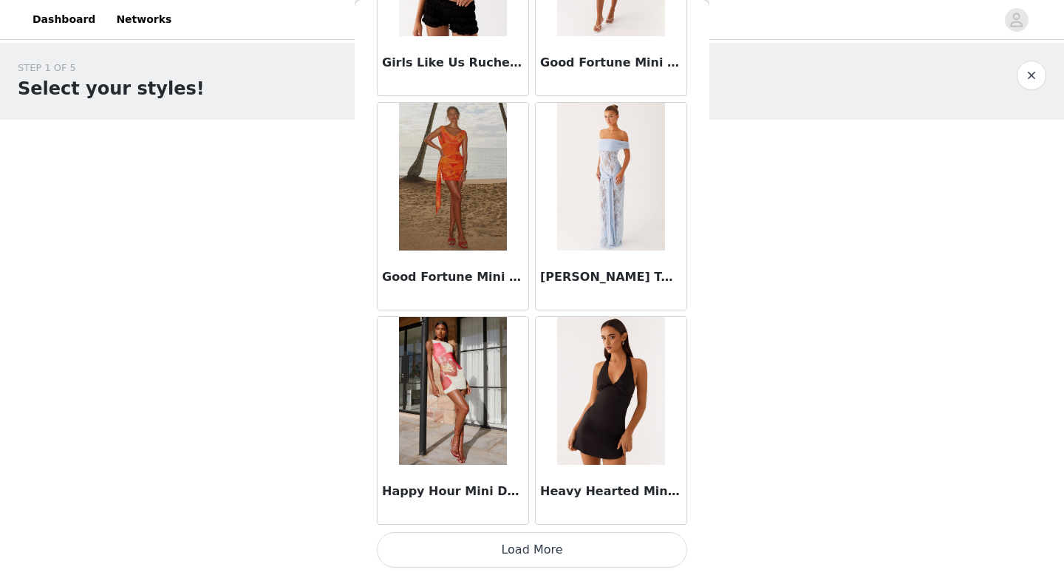
click at [526, 543] on button "Load More" at bounding box center [532, 549] width 310 height 35
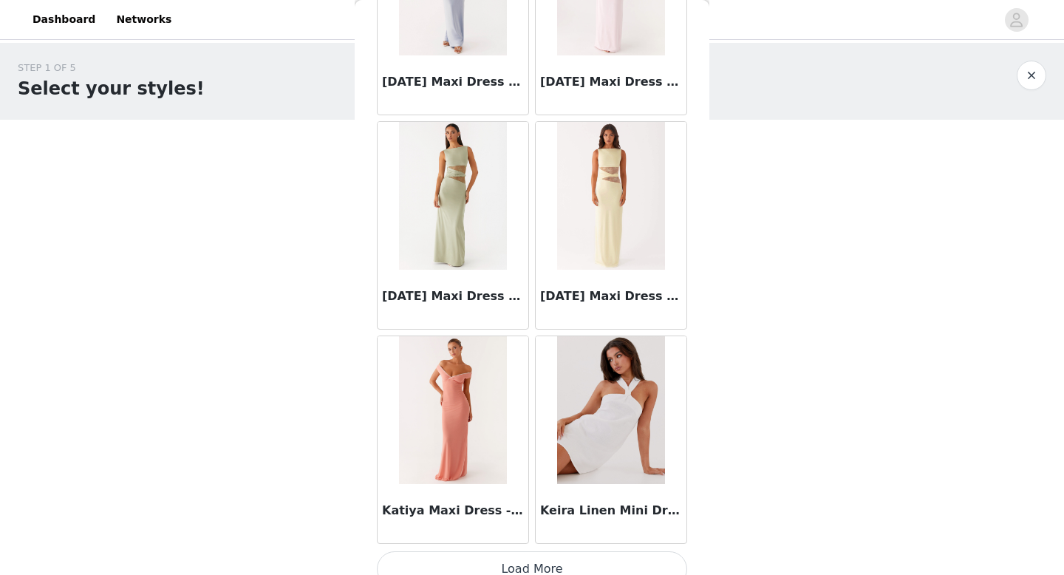
scroll to position [8112, 0]
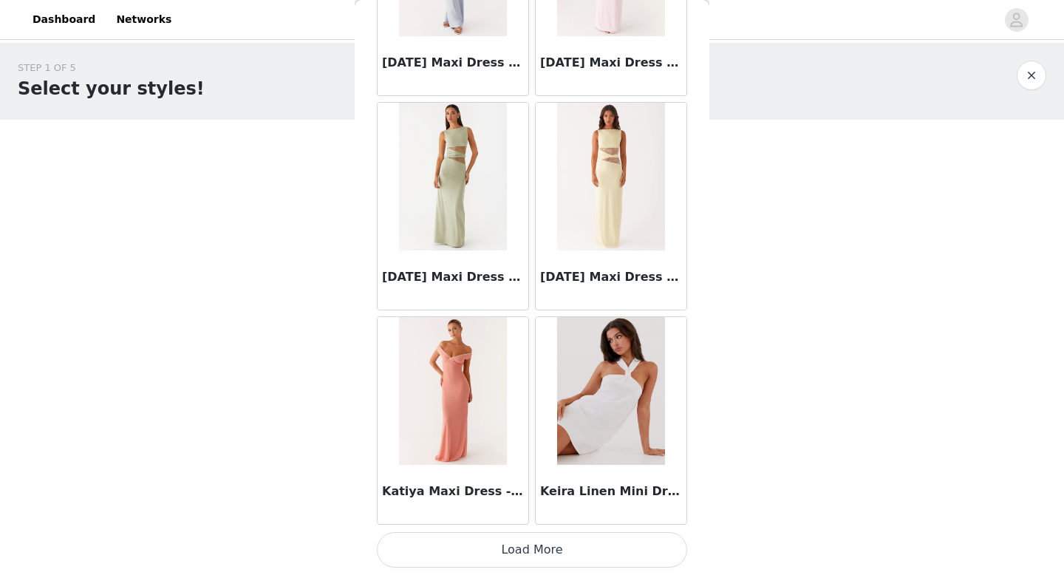
click at [533, 556] on button "Load More" at bounding box center [532, 549] width 310 height 35
